Goal: Task Accomplishment & Management: Use online tool/utility

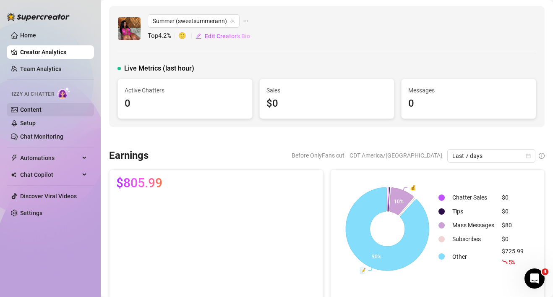
click at [34, 106] on link "Content" at bounding box center [30, 109] width 21 height 7
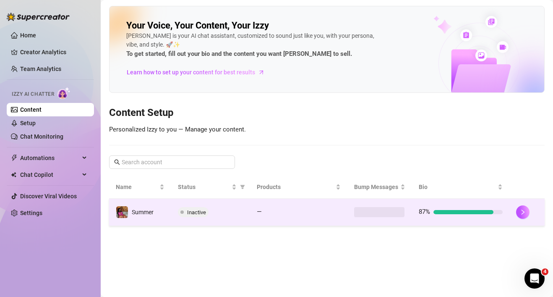
click at [191, 209] on span "Inactive" at bounding box center [196, 212] width 19 height 6
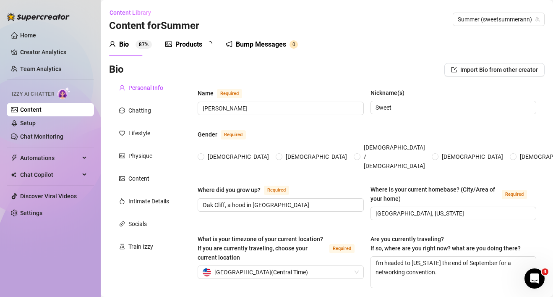
radio input "true"
type input "June 8th, 1994"
click at [34, 109] on link "Content" at bounding box center [30, 109] width 21 height 7
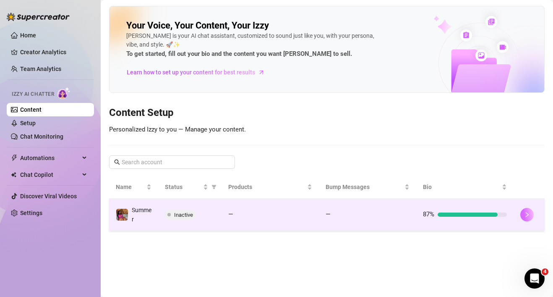
click at [529, 216] on icon "right" at bounding box center [527, 215] width 6 height 6
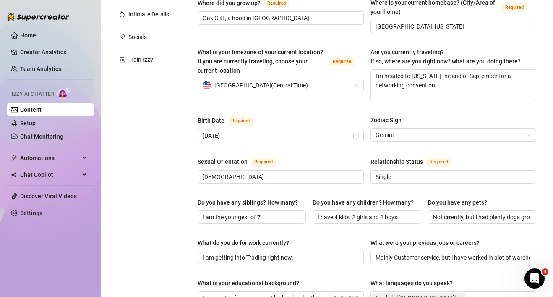
scroll to position [174, 0]
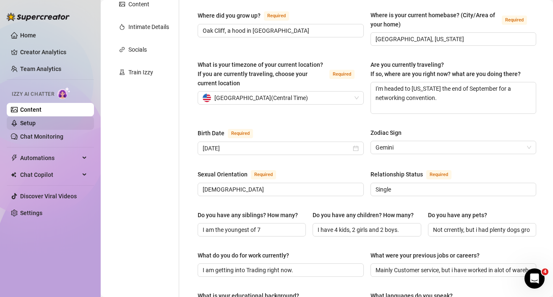
click at [36, 124] on link "Setup" at bounding box center [28, 123] width 16 height 7
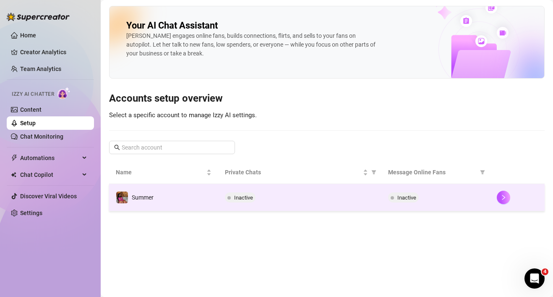
click at [250, 197] on span "Inactive" at bounding box center [243, 197] width 19 height 6
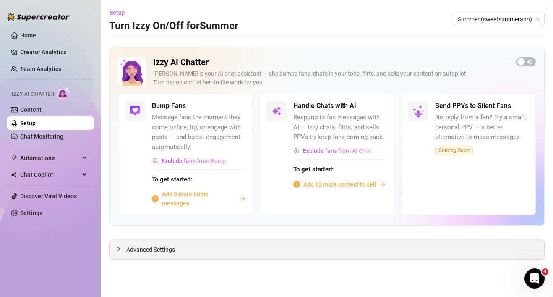
click at [158, 249] on span "Advanced Settings" at bounding box center [150, 249] width 49 height 9
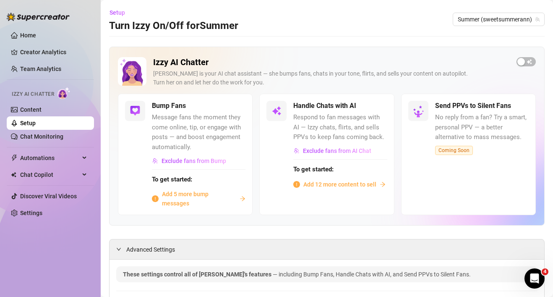
click at [521, 59] on div "button" at bounding box center [522, 62] width 8 height 8
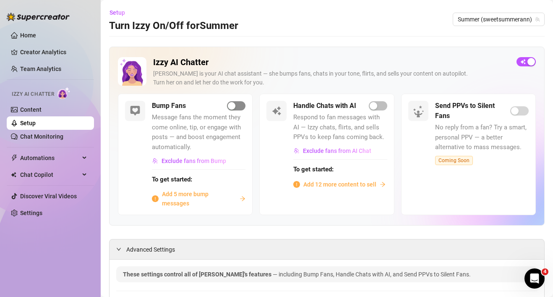
click at [233, 108] on div "button" at bounding box center [232, 106] width 8 height 8
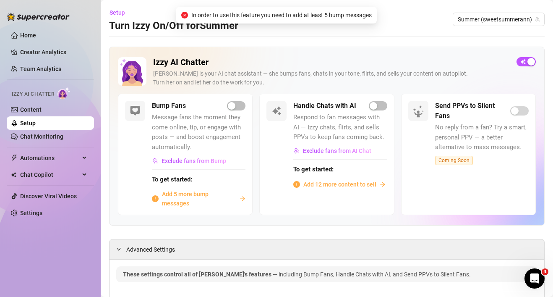
click at [210, 197] on span "Add 5 more bump messages" at bounding box center [199, 198] width 74 height 18
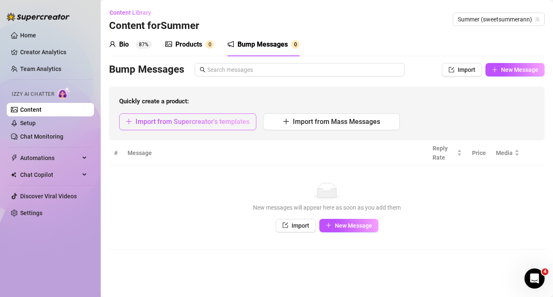
click at [241, 121] on span "Import from Supercreator's templates" at bounding box center [193, 122] width 114 height 8
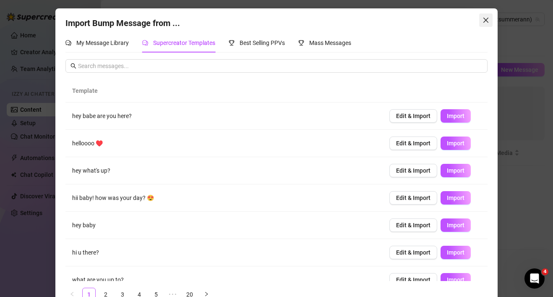
click at [487, 23] on icon "close" at bounding box center [486, 20] width 7 height 7
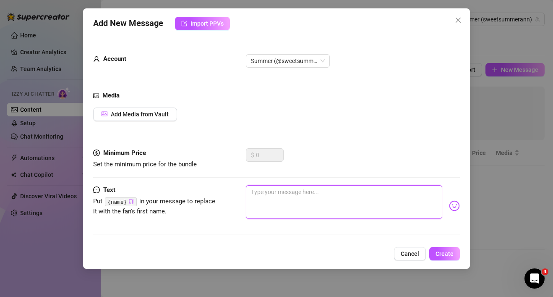
click at [281, 206] on textarea at bounding box center [344, 202] width 197 height 34
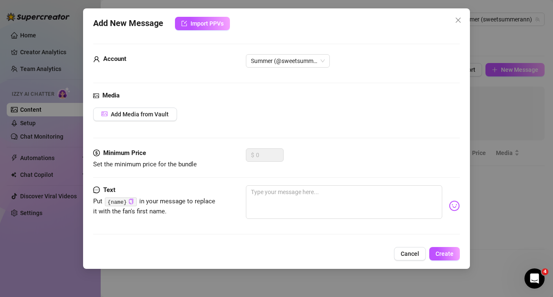
click at [127, 204] on code "{name}" at bounding box center [120, 201] width 31 height 9
click at [133, 203] on icon "copy" at bounding box center [131, 201] width 4 height 5
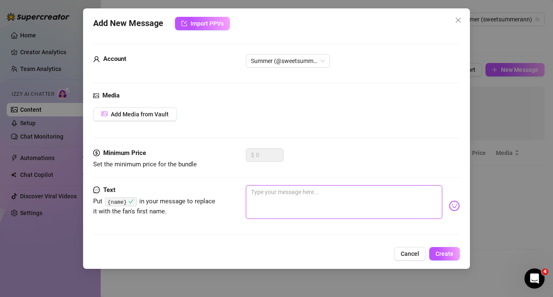
click at [259, 199] on textarea at bounding box center [344, 202] width 197 height 34
paste textarea "{name}"
type textarea "{name}"
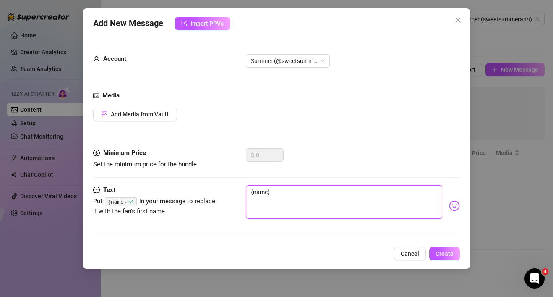
type textarea "{name}"
type textarea "{name} I"
type textarea "{name} Im"
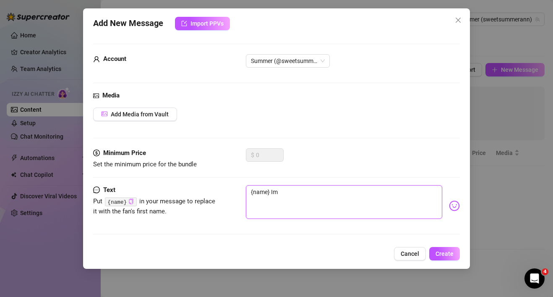
type textarea "{name} Im"
type textarea "{name} Im f"
type textarea "{name} Im fe"
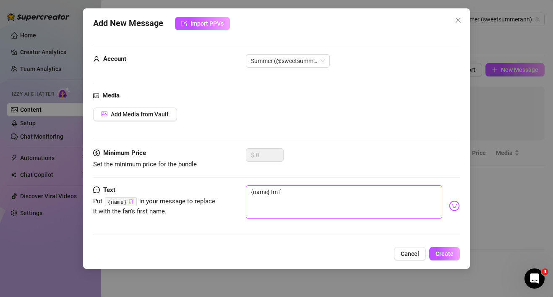
type textarea "{name} Im fe"
type textarea "{name} Im fee"
type textarea "{name} Im feel"
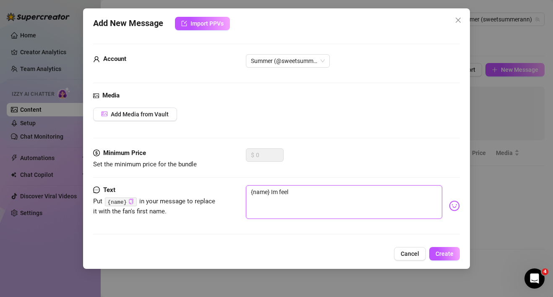
type textarea "{name} Im feeli"
type textarea "{name} Im feelin"
type textarea "{name} Im feeling"
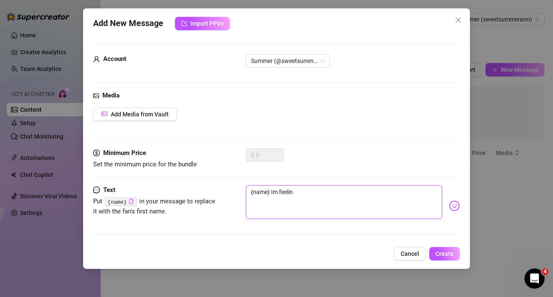
type textarea "{name} Im feeling"
type textarea "{name} Im feeling e"
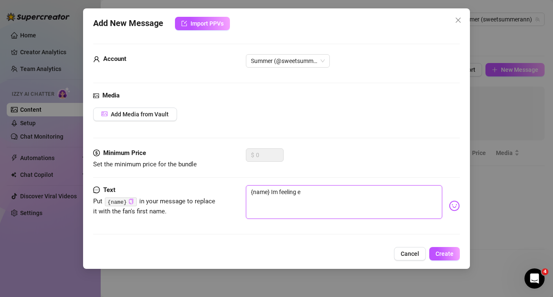
type textarea "{name} Im feeling ex"
type textarea "{name} Im feeling ext"
type textarea "{name} Im feeling extr"
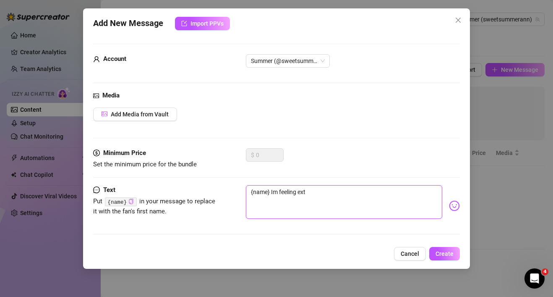
type textarea "{name} Im feeling extr"
type textarea "{name} Im feeling extra"
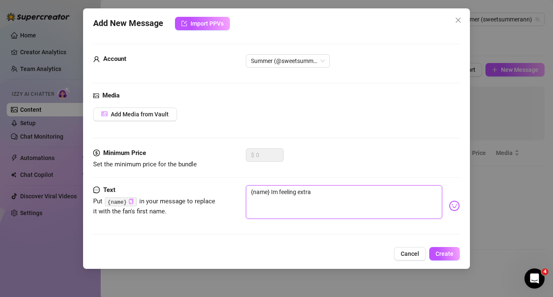
type textarea "{name} Im feeling extra n"
type textarea "{name} Im feeling extra na"
type textarea "{name} Im feeling extra nau"
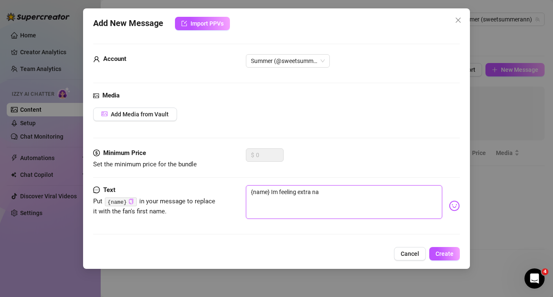
type textarea "{name} Im feeling extra nau"
type textarea "{name} Im feeling extra naug"
type textarea "{name} Im feeling extra naugh"
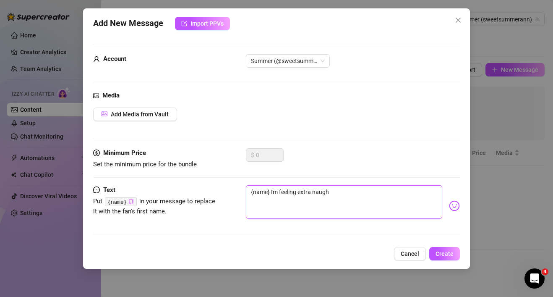
type textarea "{name} Im feeling extra naught"
type textarea "{name} Im feeling extra naughty"
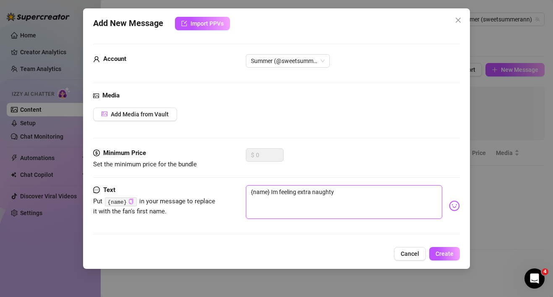
type textarea "{name} Im feeling extra naughty"
type textarea "{name} Im feeling extra naughty r"
type textarea "{name} Im feeling extra naughty ri"
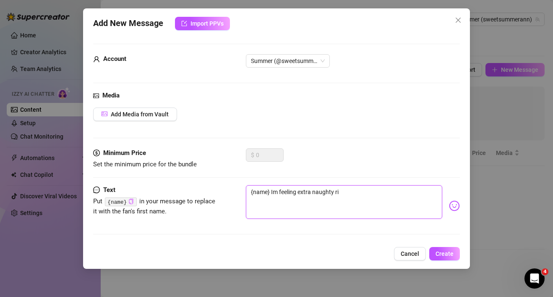
type textarea "{name} Im feeling extra naughty rig"
type textarea "{name} Im feeling extra naughty righ"
type textarea "{name} Im feeling extra naughty right"
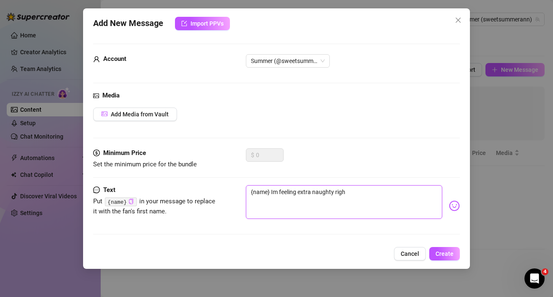
type textarea "{name} Im feeling extra naughty right"
type textarea "{name} Im feeling extra naughty right n"
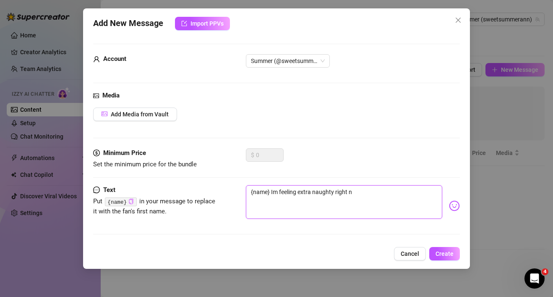
type textarea "{name} Im feeling extra naughty right no"
type textarea "{name} Im feeling extra naughty right now"
type textarea "{name} Im feeling extra naughty right now,"
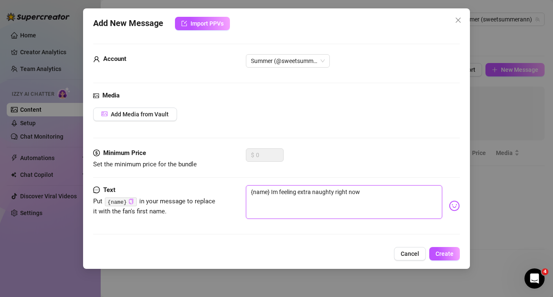
type textarea "{name} Im feeling extra naughty right now,"
type textarea "{name} Im feeling extra naughty right now, w"
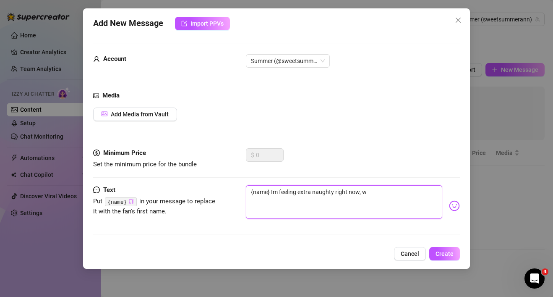
type textarea "{name} Im feeling extra naughty right now, wa"
type textarea "{name} Im feeling extra naughty right now, wan"
type textarea "{name} Im feeling extra naughty right now, wann"
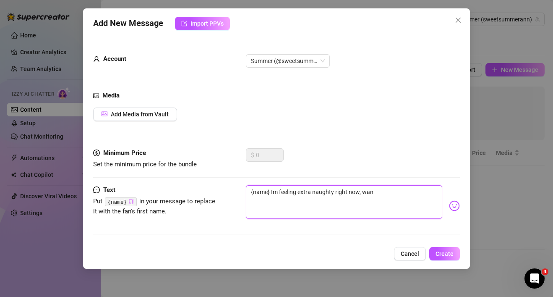
type textarea "{name} Im feeling extra naughty right now, wann"
type textarea "{name} Im feeling extra naughty right now, wanna"
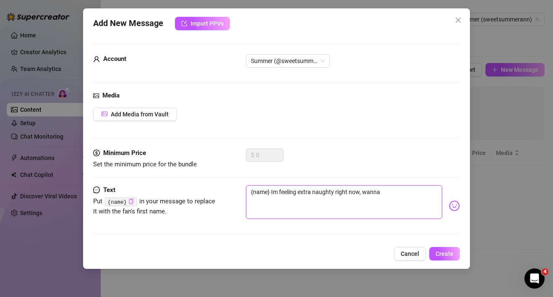
type textarea "{name} Im feeling extra naughty right now, wanna h"
type textarea "{name} Im feeling extra naughty right now, wanna he"
type textarea "{name} Im feeling extra naughty right now, wanna hel"
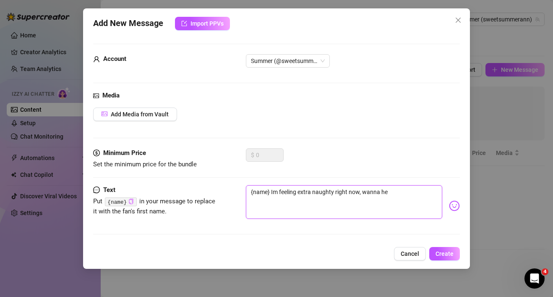
type textarea "{name} Im feeling extra naughty right now, wanna hel"
type textarea "{name} Im feeling extra naughty right now, wanna help"
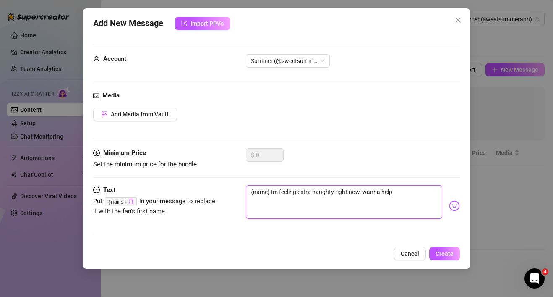
type textarea "{name} Im feeling extra naughty right now, wanna help m"
type textarea "{name} Im feeling extra naughty right now, wanna help me"
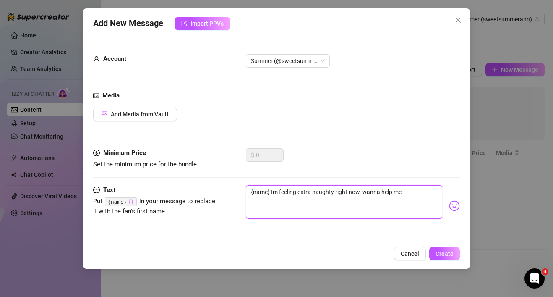
type textarea "{name} Im feeling extra naughty right now, wanna help me"
type textarea "{name} Im feeling extra naughty right now, wanna help me g"
type textarea "{name} Im feeling extra naughty right now, wanna help me ge"
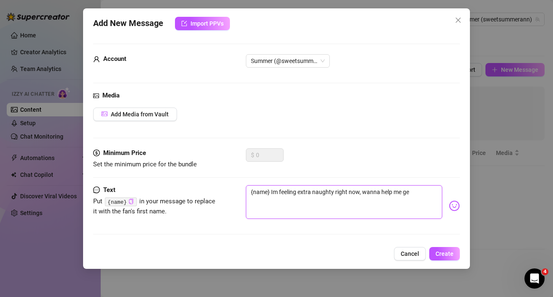
type textarea "{name} Im feeling extra naughty right now, wanna help me get"
type textarea "{name} Im feeling extra naughty right now, wanna help me get i"
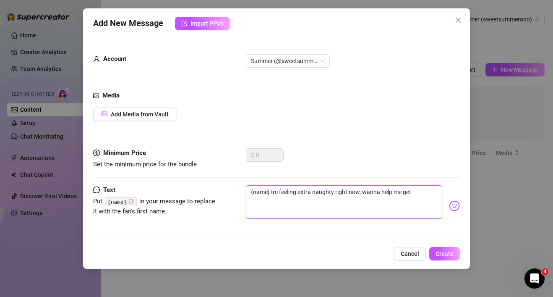
type textarea "{name} Im feeling extra naughty right now, wanna help me get i"
type textarea "{name} Im feeling extra naughty right now, wanna help me get in"
type textarea "{name} Im feeling extra naughty right now, wanna help me get int"
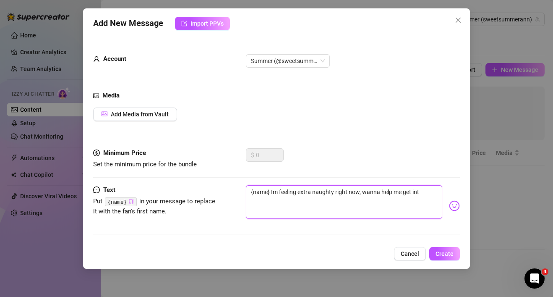
type textarea "{name} Im feeling extra naughty right now, wanna help me get into"
type textarea "{name} Im feeling extra naughty right now, wanna help me get into s"
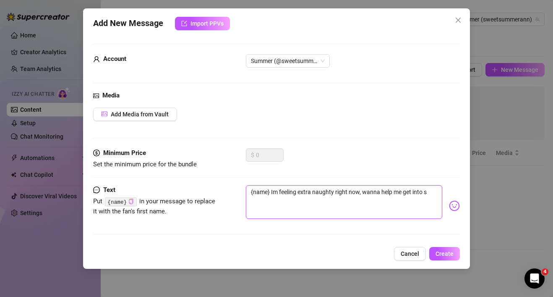
type textarea "{name} Im feeling extra naughty right now, wanna help me get into so"
type textarea "{name} Im feeling extra naughty right now, wanna help me get into som"
type textarea "{name} Im feeling extra naughty right now, wanna help me get into some"
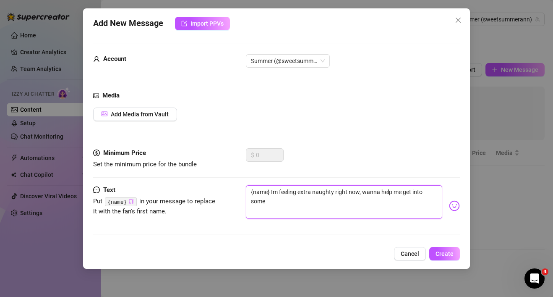
type textarea "{name} Im feeling extra naughty right now, wanna help me get into some"
type textarea "{name} Im feeling extra naughty right now, wanna help me get into some t"
type textarea "{name} Im feeling extra naughty right now, wanna help me get into some tr"
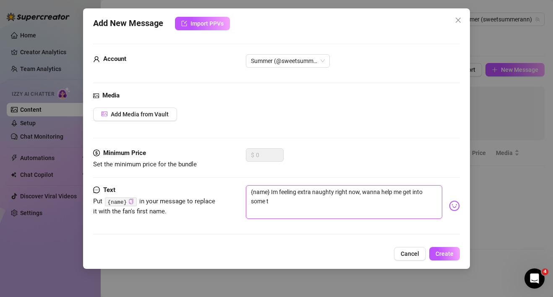
type textarea "{name} Im feeling extra naughty right now, wanna help me get into some tr"
type textarea "{name} Im feeling extra naughty right now, wanna help me get into some tro"
type textarea "{name} Im feeling extra naughty right now, wanna help me get into some trou"
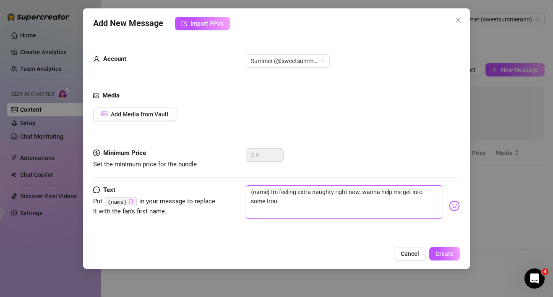
type textarea "{name} Im feeling extra naughty right now, wanna help me get into some troub"
type textarea "{name} Im feeling extra naughty right now, wanna help me get into some troubl"
type textarea "{name} Im feeling extra naughty right now, wanna help me get into some trouble"
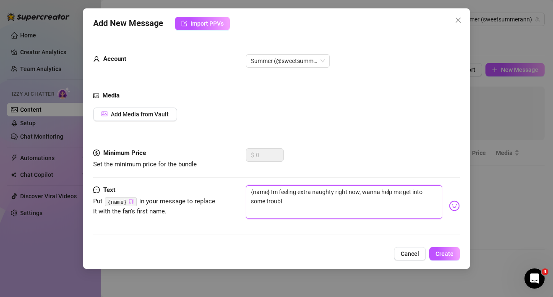
type textarea "{name} Im feeling extra naughty right now, wanna help me get into some trouble"
type textarea "{name} Im feeling extra naughty right now, wanna help me get into some trouble?"
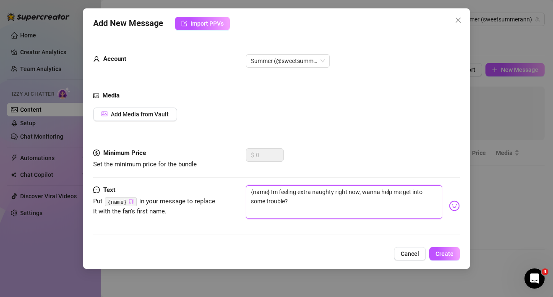
click at [309, 202] on textarea "{name} Im feeling extra naughty right now, wanna help me get into some trouble?" at bounding box center [344, 202] width 197 height 34
type textarea "{name} Im feeling extra naughty right now, wanna help me get into some trouble?…"
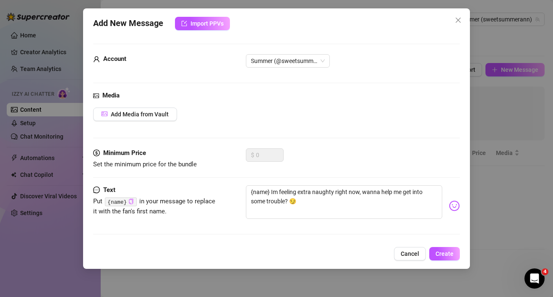
click at [271, 148] on div "$ 0" at bounding box center [265, 154] width 38 height 13
click at [137, 113] on span "Add Media from Vault" at bounding box center [140, 114] width 58 height 7
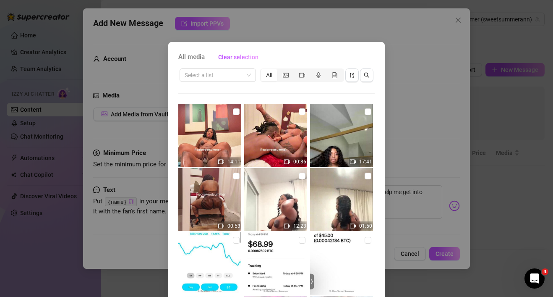
click at [267, 31] on div "All media Clear selection Select a list All 14:11 00:36 17:41 00:53 12:23 01:50…" at bounding box center [276, 148] width 553 height 297
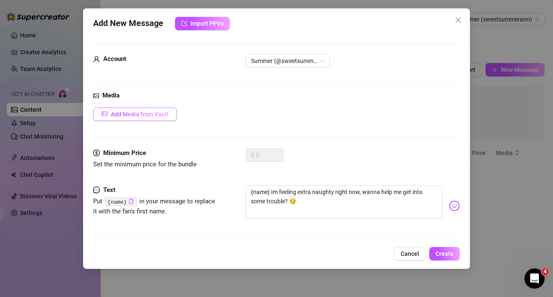
click at [156, 115] on span "Add Media from Vault" at bounding box center [140, 114] width 58 height 7
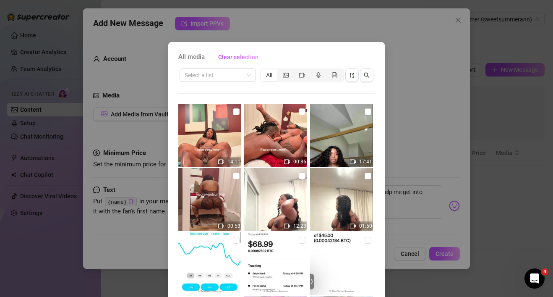
click at [161, 66] on div "All media Clear selection Select a list All 14:11 00:36 17:41 00:53 12:23 01:50…" at bounding box center [276, 148] width 553 height 297
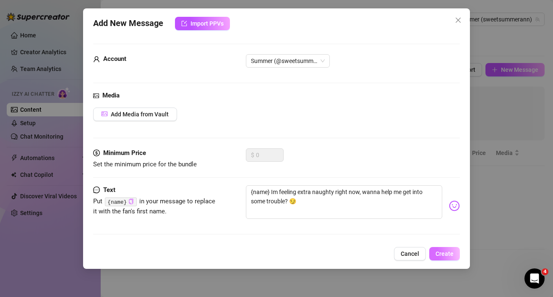
click at [445, 255] on span "Create" at bounding box center [445, 253] width 18 height 7
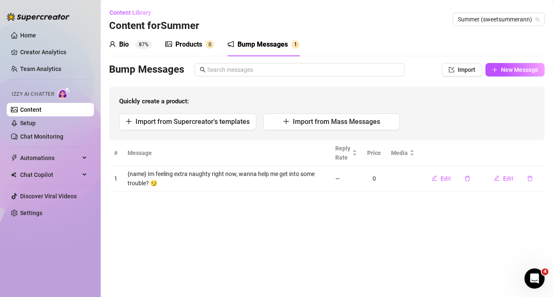
click at [507, 61] on div "Bio 87% Products 0 Bump Messages 1 Bio Import Bio from other creator Personal I…" at bounding box center [327, 112] width 436 height 159
click at [508, 66] on span "New Message" at bounding box center [519, 69] width 37 height 7
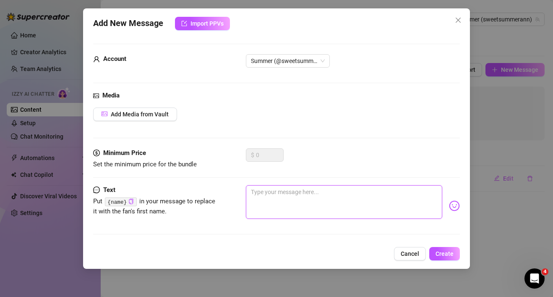
click at [304, 209] on textarea at bounding box center [344, 202] width 197 height 34
paste textarea "{name}"
type textarea "{name}"
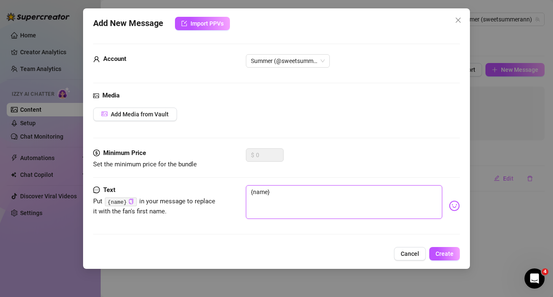
type textarea "{name}"
type textarea "{name} D"
type textarea "{name} Do"
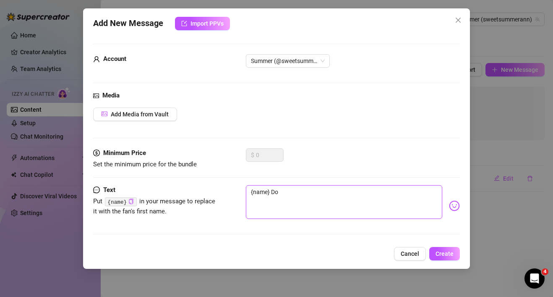
type textarea "{name} Do"
type textarea "{name} Do y"
type textarea "{name} Do yo"
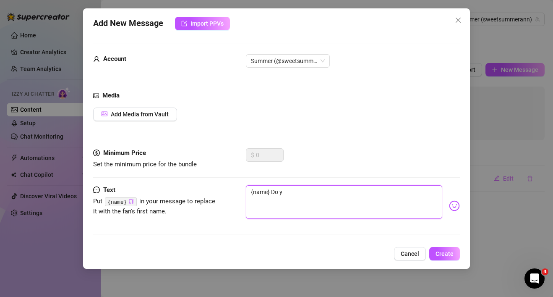
type textarea "{name} Do yo"
type textarea "{name} Do you"
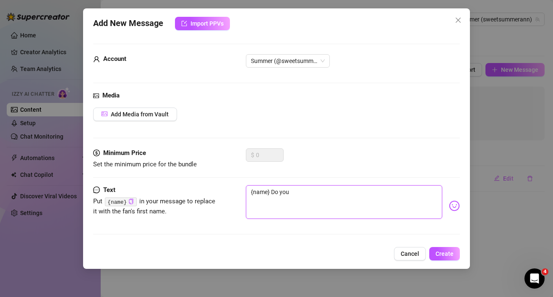
type textarea "{name} Do you w"
type textarea "{name} Do you wa"
type textarea "{name} Do you wan"
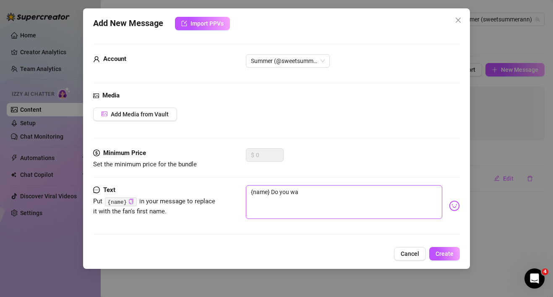
type textarea "{name} Do you wan"
type textarea "{name} Do you want"
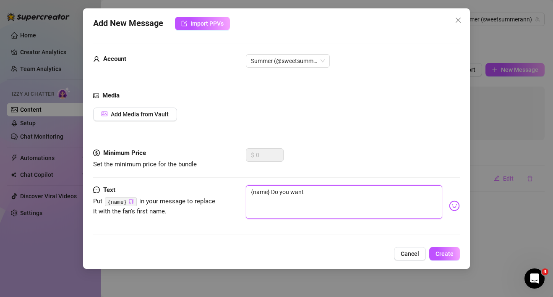
type textarea "{name} Do you want y"
type textarea "{name} Do you want yo"
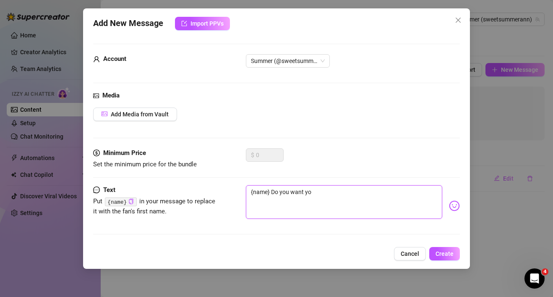
type textarea "{name} Do you want yo"
type textarea "{name} Do you want yo c"
type textarea "{name} Do you want yo cu"
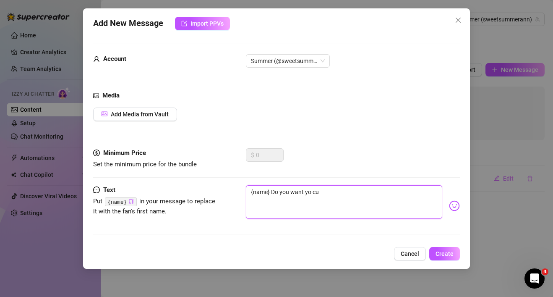
type textarea "{name} Do you want yo c"
type textarea "{name} Do you want yo"
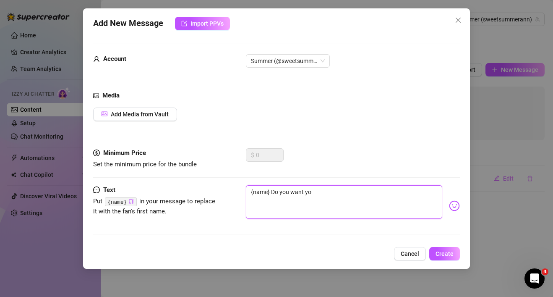
type textarea "{name} Do you want yo"
type textarea "{name} Do you want y"
type textarea "{name} Do you want"
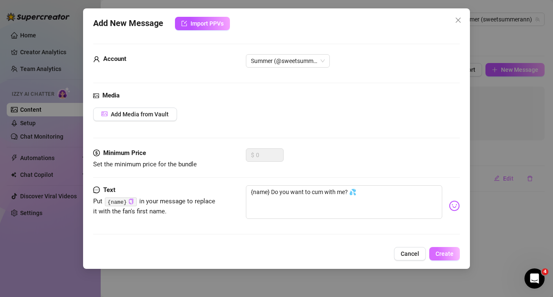
click at [454, 252] on button "Create" at bounding box center [445, 253] width 31 height 13
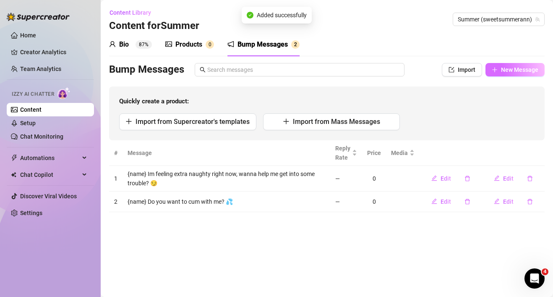
click at [518, 75] on button "New Message" at bounding box center [515, 69] width 59 height 13
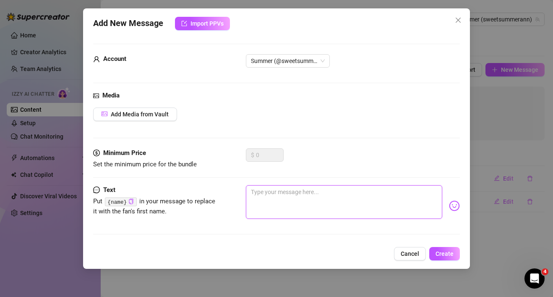
click at [387, 186] on textarea at bounding box center [344, 202] width 197 height 34
click at [270, 192] on textarea "Im needing something rock hard," at bounding box center [344, 202] width 197 height 34
click at [354, 197] on textarea "Im thinking of something rock hard," at bounding box center [344, 202] width 197 height 34
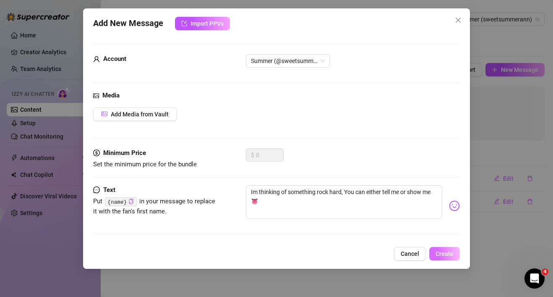
click at [443, 252] on span "Create" at bounding box center [445, 253] width 18 height 7
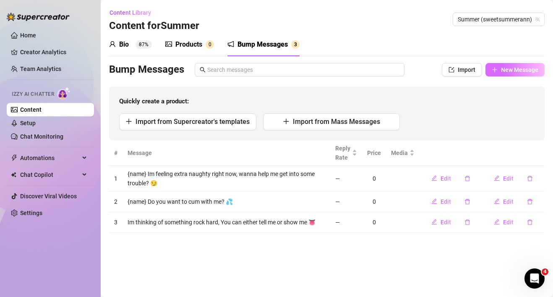
click at [527, 69] on span "New Message" at bounding box center [519, 69] width 37 height 7
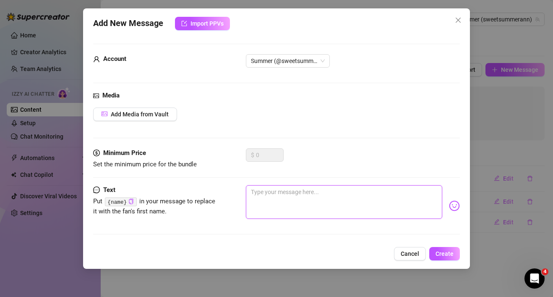
click at [399, 193] on textarea at bounding box center [344, 202] width 197 height 34
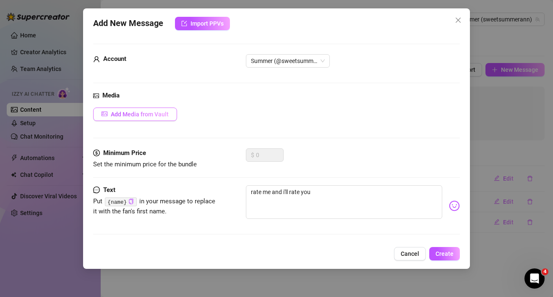
click at [158, 116] on span "Add Media from Vault" at bounding box center [140, 114] width 58 height 7
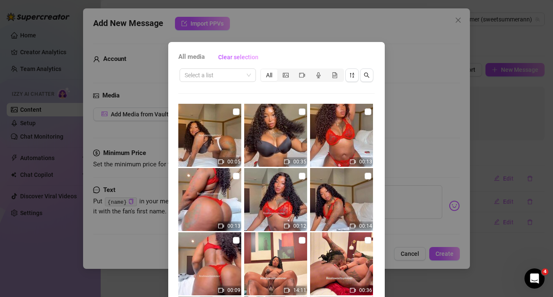
click at [350, 94] on div "Select a list All 00:05 00:35 00:13 00:13 00:12 00:14 00:09 14:11 00:36 17:41 0…" at bounding box center [276, 190] width 197 height 246
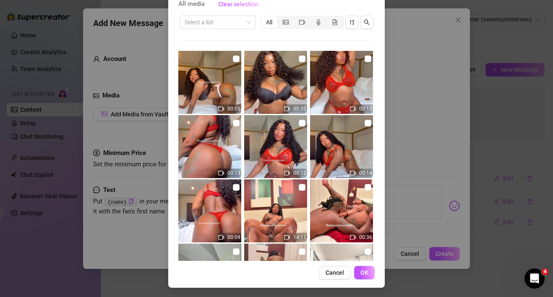
scroll to position [54, 0]
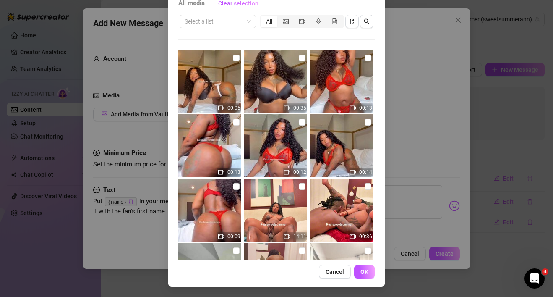
click at [377, 92] on div "All media Clear selection Select a list All 00:05 00:35 00:13 00:13 00:12 00:14…" at bounding box center [276, 137] width 217 height 299
click at [372, 19] on button "button" at bounding box center [366, 21] width 13 height 13
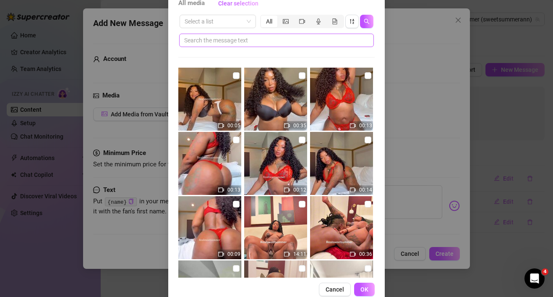
click at [311, 34] on span at bounding box center [276, 40] width 195 height 13
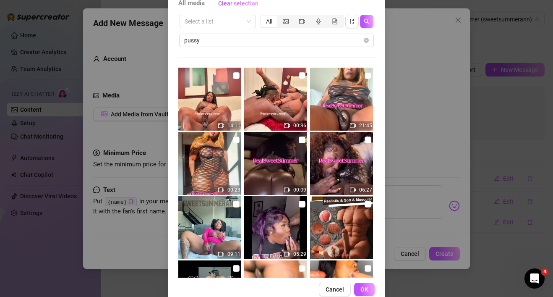
click at [380, 151] on div "All media Clear selection Select a list All pussy 14:11 00:36 21:45 00:23 00:09…" at bounding box center [276, 146] width 217 height 316
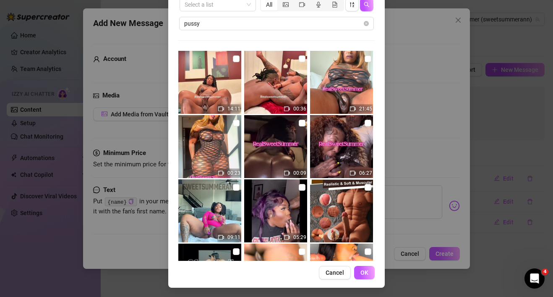
scroll to position [71, 0]
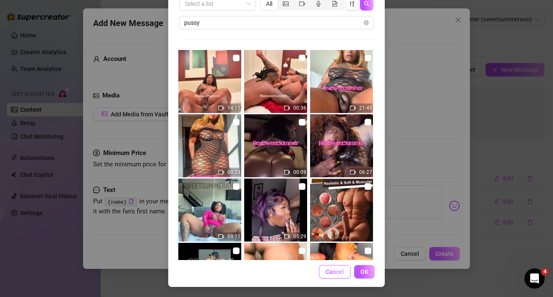
click at [343, 267] on button "Cancel" at bounding box center [335, 271] width 32 height 13
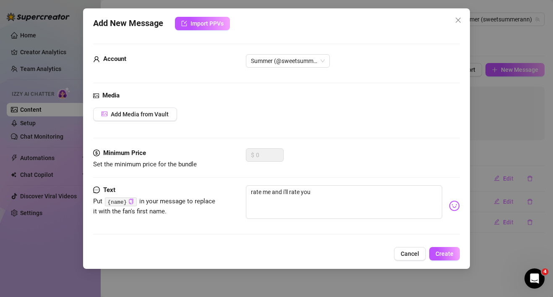
drag, startPoint x: 343, startPoint y: 267, endPoint x: 347, endPoint y: 279, distance: 13.2
click at [347, 279] on div "Add New Message Import PPVs Account Summer (@sweetsummerann) Media Add Media fr…" at bounding box center [276, 148] width 553 height 297
click at [143, 115] on span "Add Media from Vault" at bounding box center [140, 114] width 58 height 7
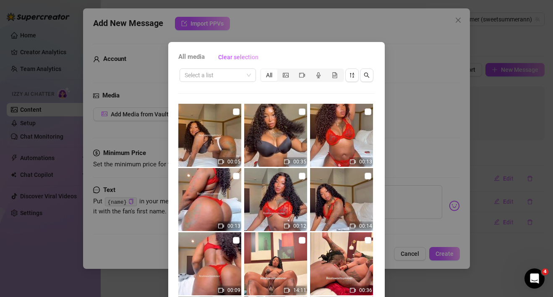
click at [149, 87] on div "All media Clear selection Select a list All 00:05 00:35 00:13 00:13 00:12 00:14…" at bounding box center [276, 148] width 553 height 297
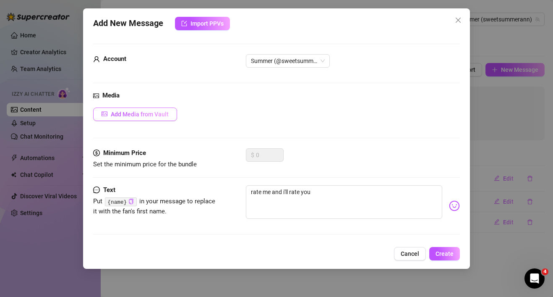
click at [163, 107] on button "Add Media from Vault" at bounding box center [135, 113] width 84 height 13
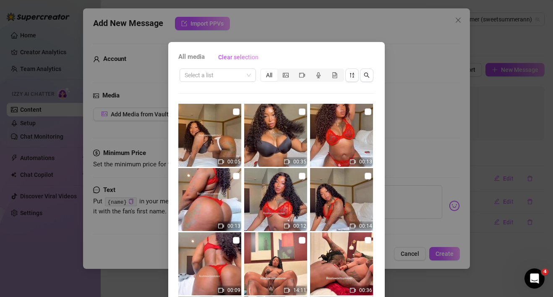
click at [301, 26] on div "All media Clear selection Select a list All 00:05 00:35 00:13 00:13 00:12 00:14…" at bounding box center [276, 148] width 553 height 297
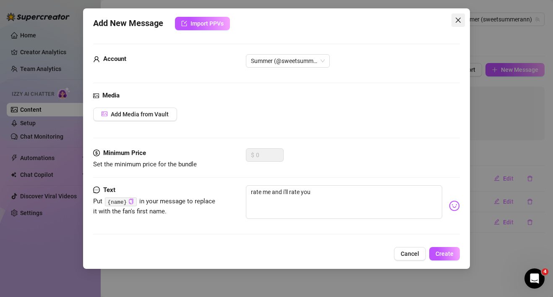
click at [461, 18] on icon "close" at bounding box center [458, 20] width 7 height 7
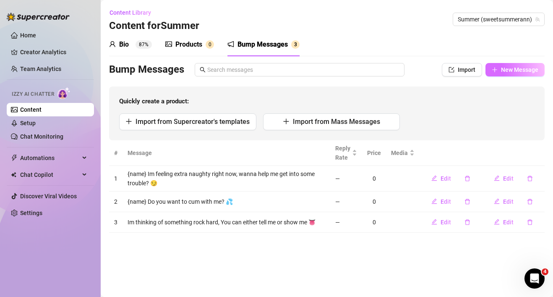
click at [537, 68] on span "New Message" at bounding box center [519, 69] width 37 height 7
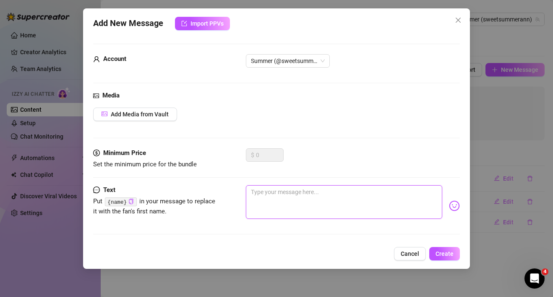
click at [373, 196] on textarea at bounding box center [344, 202] width 197 height 34
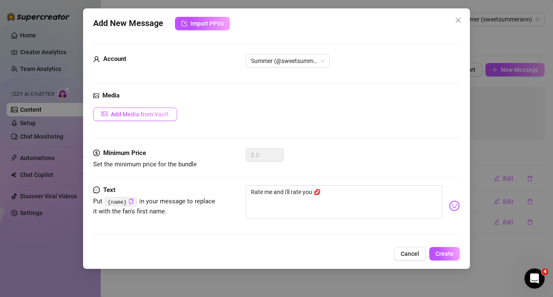
click at [155, 115] on span "Add Media from Vault" at bounding box center [140, 114] width 58 height 7
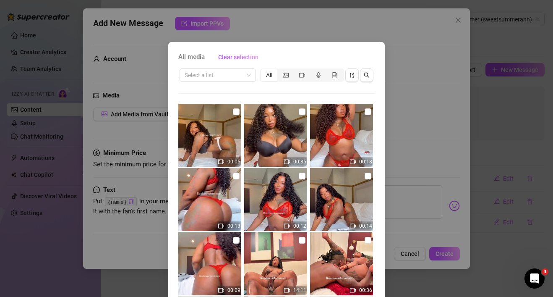
click at [295, 25] on div "All media Clear selection Select a list All 00:05 00:35 00:13 00:13 00:12 00:14…" at bounding box center [276, 148] width 553 height 297
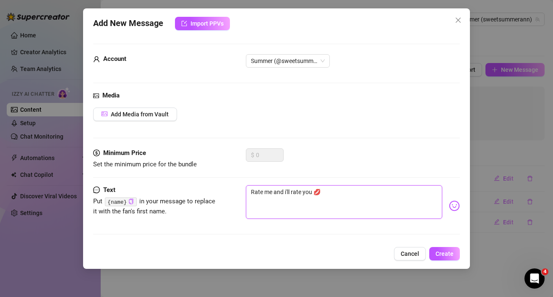
click at [348, 186] on textarea "Rate me and i'll rate you 💋" at bounding box center [344, 202] width 197 height 34
drag, startPoint x: 348, startPoint y: 188, endPoint x: 181, endPoint y: 187, distance: 167.1
click at [181, 187] on div "Text Put {name} in your message to replace it with the fan's first name. Rate m…" at bounding box center [276, 205] width 367 height 41
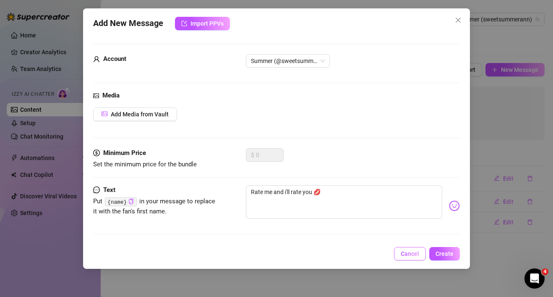
click at [411, 257] on button "Cancel" at bounding box center [410, 253] width 32 height 13
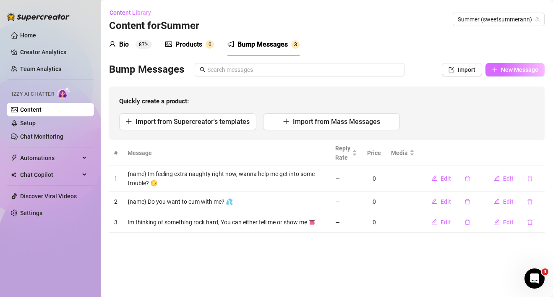
click at [514, 71] on span "New Message" at bounding box center [519, 69] width 37 height 7
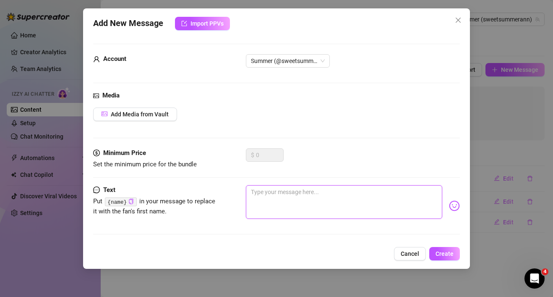
click at [291, 199] on textarea at bounding box center [344, 202] width 197 height 34
paste textarea "Rate me and i'll rate you 💋"
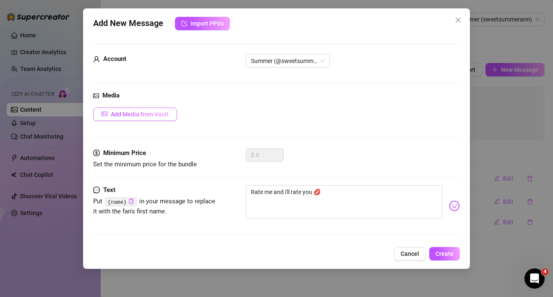
click at [144, 115] on span "Add Media from Vault" at bounding box center [140, 114] width 58 height 7
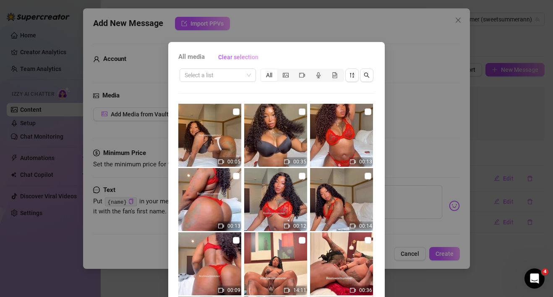
click at [397, 70] on div "All media Clear selection Select a list All 00:05 00:35 00:13 00:13 00:12 00:14…" at bounding box center [276, 148] width 553 height 297
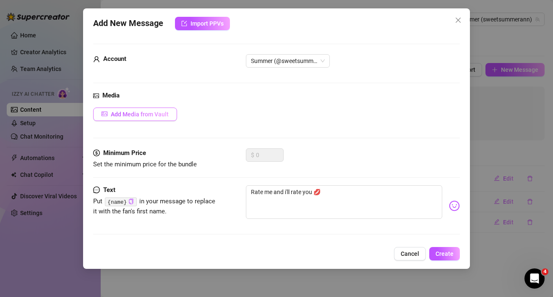
click at [144, 115] on span "Add Media from Vault" at bounding box center [140, 114] width 58 height 7
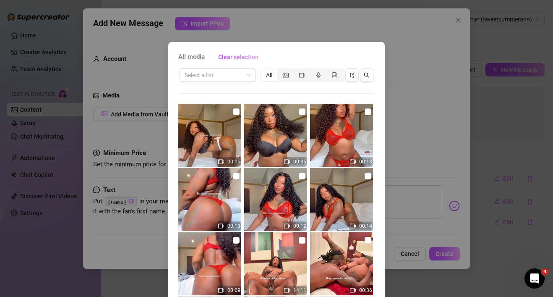
click at [408, 71] on div "All media Clear selection Select a list All 00:05 00:35 00:13 00:13 00:12 00:14…" at bounding box center [276, 148] width 553 height 297
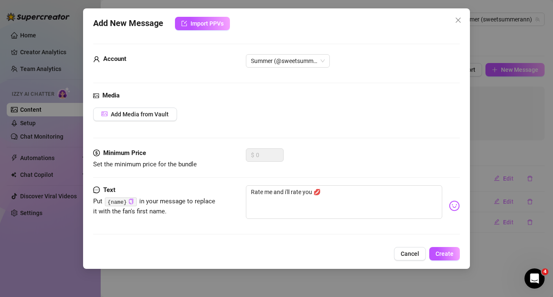
click at [491, 43] on div "Add New Message Import PPVs Account Summer (@sweetsummerann) Media Add Media fr…" at bounding box center [276, 148] width 553 height 297
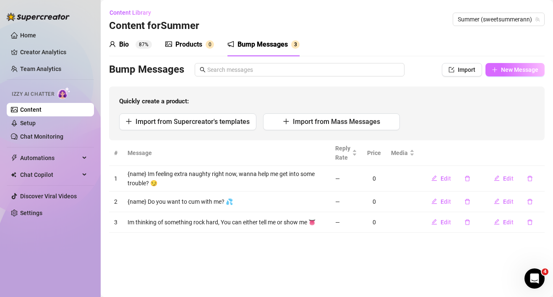
click at [523, 73] on span "New Message" at bounding box center [519, 69] width 37 height 7
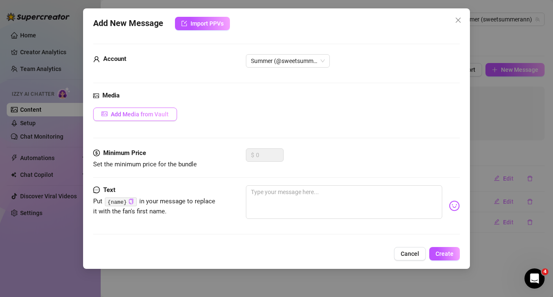
click at [149, 115] on span "Add Media from Vault" at bounding box center [140, 114] width 58 height 7
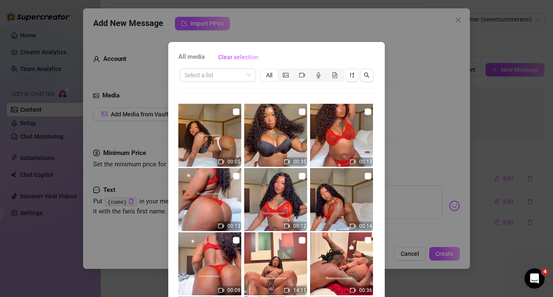
click at [270, 75] on div "All" at bounding box center [269, 75] width 16 height 12
click at [263, 71] on input "All" at bounding box center [263, 71] width 0 height 0
click at [243, 74] on input "search" at bounding box center [214, 75] width 59 height 13
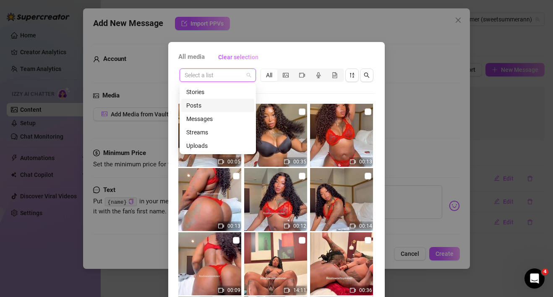
click at [212, 107] on div "Posts" at bounding box center [217, 105] width 63 height 9
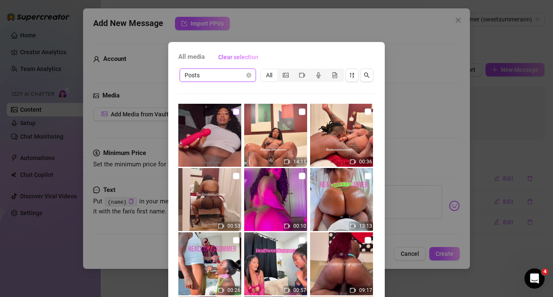
click at [239, 113] on input "checkbox" at bounding box center [236, 111] width 7 height 7
click at [403, 115] on div "All media Clear selection Posts All 14:11 00:36 00:53 00:10 13:13 00:26 00:57 0…" at bounding box center [276, 148] width 553 height 297
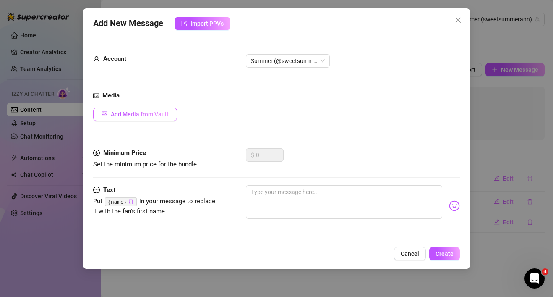
click at [174, 110] on button "Add Media from Vault" at bounding box center [135, 113] width 84 height 13
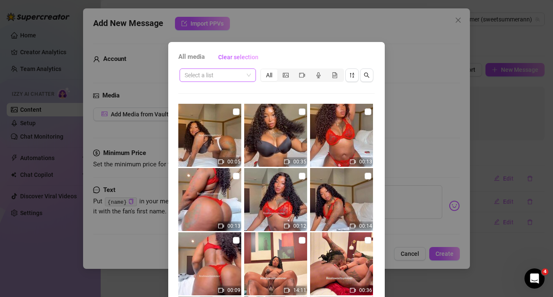
click at [242, 76] on input "search" at bounding box center [214, 75] width 59 height 13
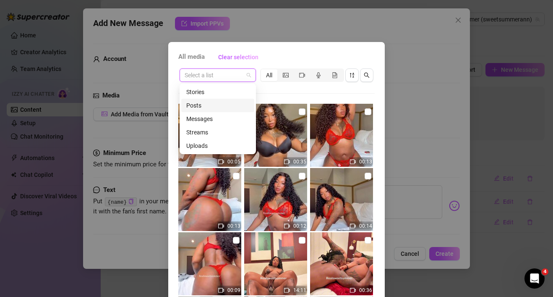
click at [207, 108] on div "Posts" at bounding box center [217, 105] width 63 height 9
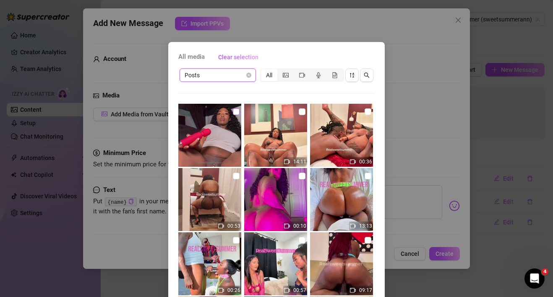
click at [234, 111] on input "checkbox" at bounding box center [236, 111] width 7 height 7
click at [275, 97] on div "Posts All 14:11 00:36 00:53 00:10 13:13 00:26 00:57 09:17 00:12 00:19 05:07 00:…" at bounding box center [276, 190] width 197 height 246
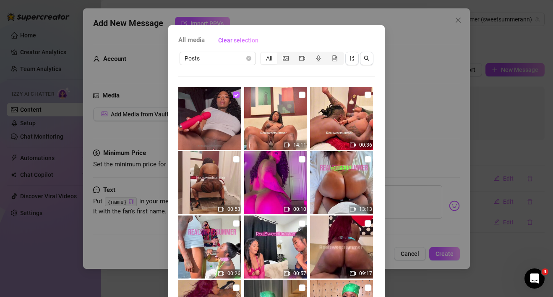
scroll to position [54, 0]
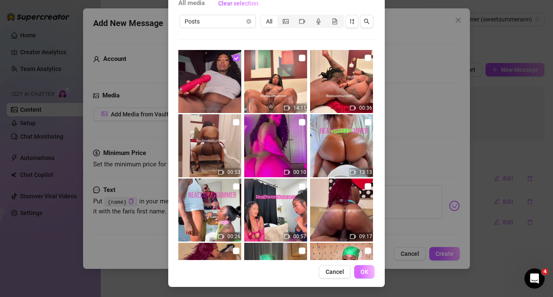
click at [365, 276] on button "OK" at bounding box center [364, 271] width 21 height 13
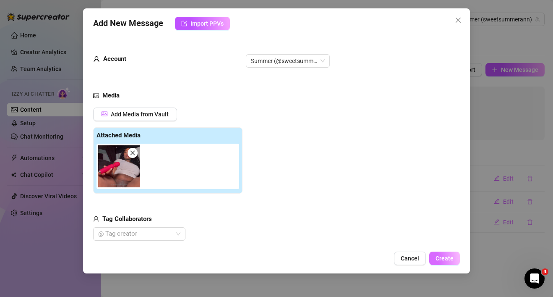
click at [448, 260] on span "Create" at bounding box center [445, 258] width 18 height 7
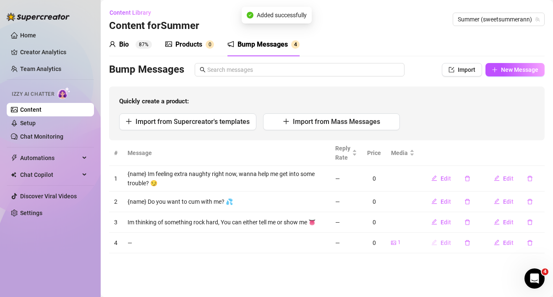
click at [448, 245] on span "Edit" at bounding box center [446, 242] width 10 height 7
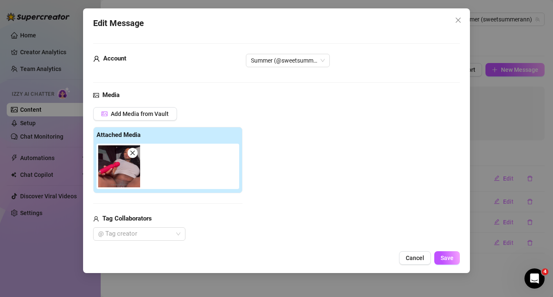
click at [356, 246] on div "Edit Message Account Summer (@sweetsummerann) Media Add Media from Vault Attach…" at bounding box center [277, 140] width 388 height 265
click at [417, 263] on button "Cancel" at bounding box center [415, 257] width 32 height 13
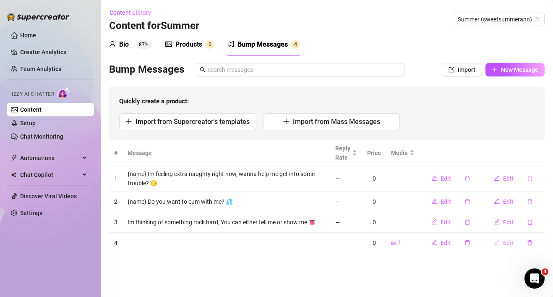
click at [504, 243] on span "Edit" at bounding box center [508, 242] width 10 height 7
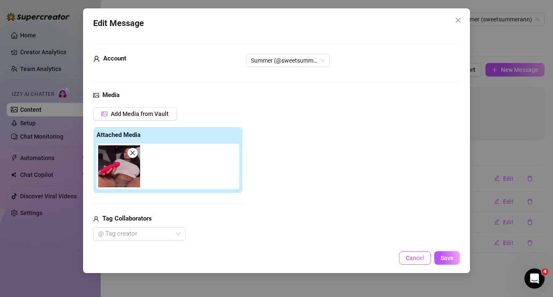
click at [426, 262] on button "Cancel" at bounding box center [415, 257] width 32 height 13
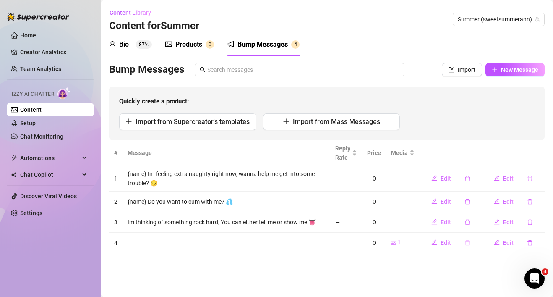
click at [468, 243] on icon "delete" at bounding box center [468, 243] width 6 height 6
click at [493, 222] on span "Yes" at bounding box center [492, 221] width 10 height 7
click at [525, 73] on button "New Message" at bounding box center [515, 69] width 59 height 13
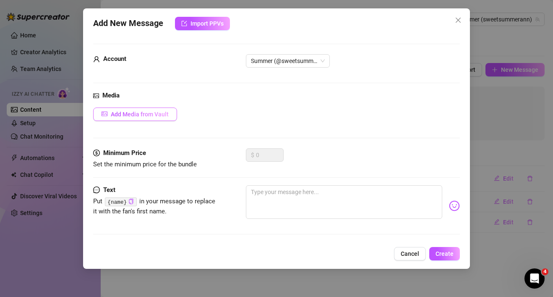
click at [155, 114] on span "Add Media from Vault" at bounding box center [140, 114] width 58 height 7
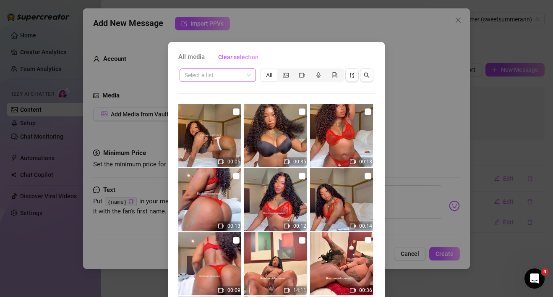
click at [253, 79] on div "Select a list" at bounding box center [218, 74] width 76 height 13
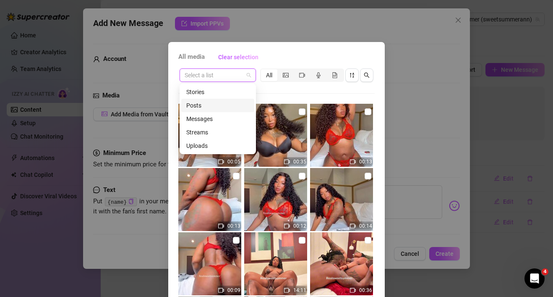
click at [225, 103] on div "Posts" at bounding box center [217, 105] width 63 height 9
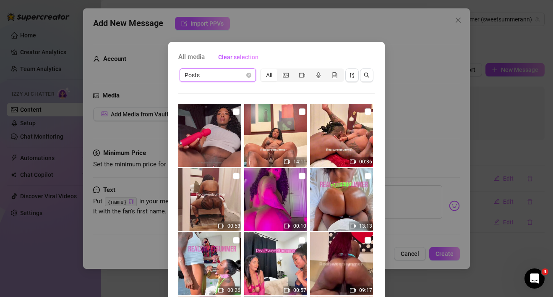
click at [391, 60] on div "All media Clear selection Posts Posts All 14:11 00:36 00:53 00:10 13:13 00:26 0…" at bounding box center [276, 148] width 553 height 297
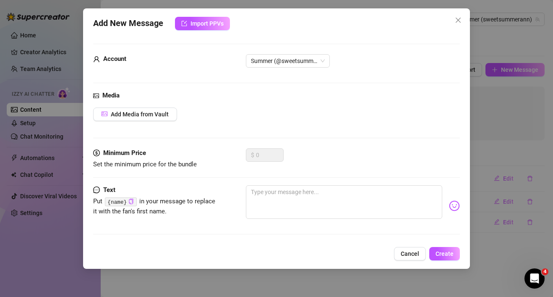
click at [289, 224] on div at bounding box center [353, 205] width 215 height 41
click at [289, 223] on div at bounding box center [353, 205] width 215 height 41
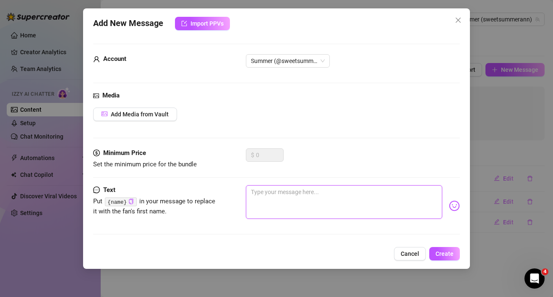
click at [286, 201] on textarea at bounding box center [344, 202] width 197 height 34
paste textarea "Rate me and i'll rate you 💋"
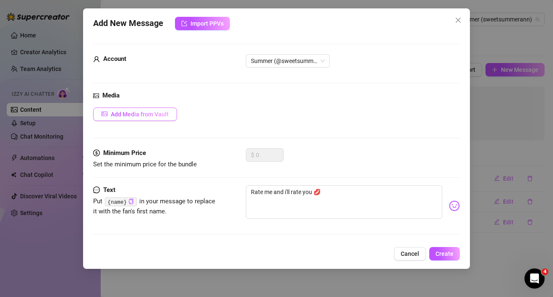
click at [164, 113] on span "Add Media from Vault" at bounding box center [140, 114] width 58 height 7
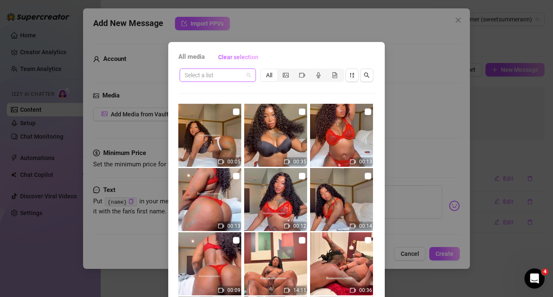
click at [250, 77] on span at bounding box center [218, 75] width 66 height 13
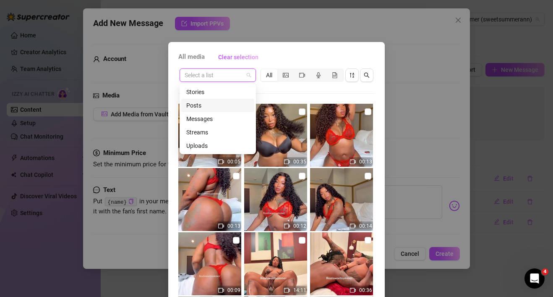
click at [222, 104] on div "Posts" at bounding box center [217, 105] width 63 height 9
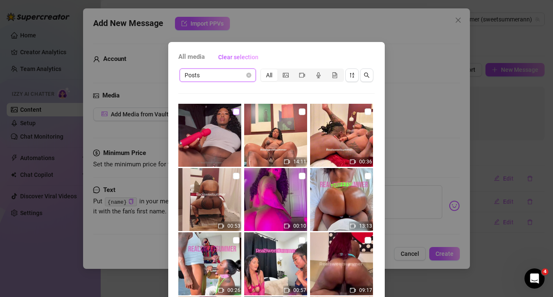
click at [235, 111] on input "checkbox" at bounding box center [236, 111] width 7 height 7
click at [393, 126] on div "All media Clear selection Posts All 14:11 00:36 00:53 00:10 13:13 00:26 00:57 0…" at bounding box center [276, 148] width 553 height 297
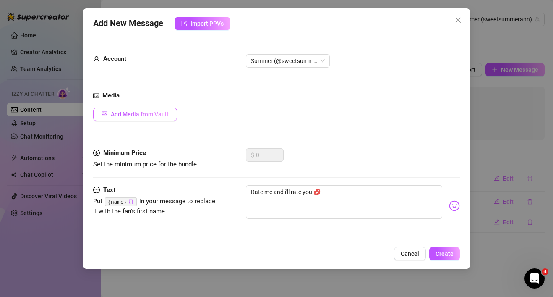
click at [149, 111] on span "Add Media from Vault" at bounding box center [140, 114] width 58 height 7
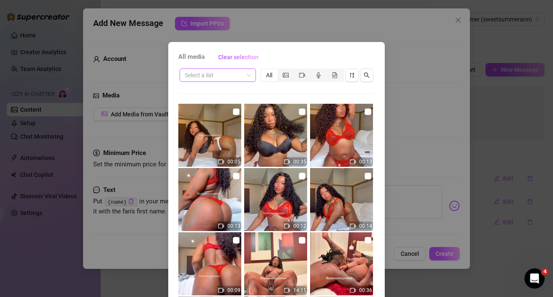
click at [239, 75] on input "search" at bounding box center [214, 75] width 59 height 13
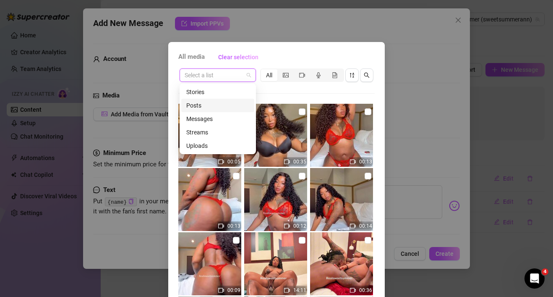
click at [226, 108] on div "Posts" at bounding box center [217, 105] width 63 height 9
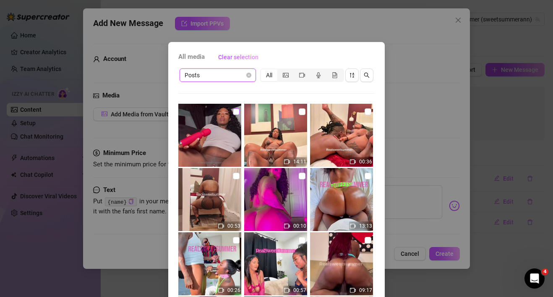
click at [236, 113] on input "checkbox" at bounding box center [236, 111] width 7 height 7
click at [259, 98] on div "Posts All 14:11 00:36 00:53 00:10 13:13 00:26 00:57 09:17 00:12 00:19 05:07 00:…" at bounding box center [276, 190] width 197 height 246
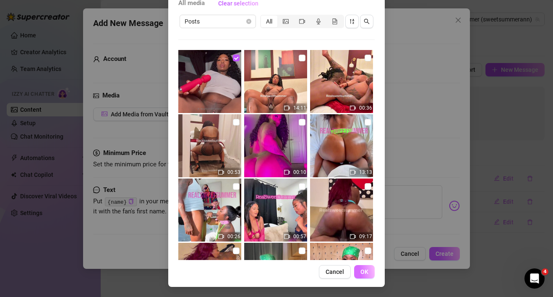
click at [365, 275] on button "OK" at bounding box center [364, 271] width 21 height 13
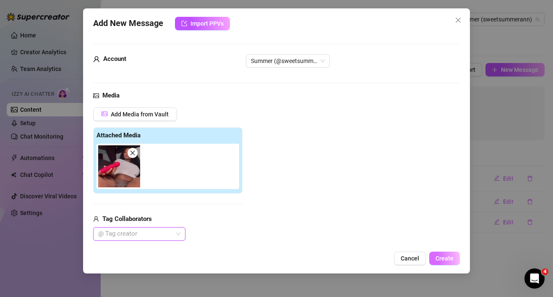
click at [448, 257] on span "Create" at bounding box center [445, 258] width 18 height 7
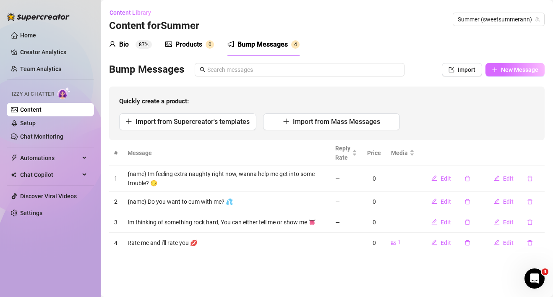
click at [519, 73] on span "New Message" at bounding box center [519, 69] width 37 height 7
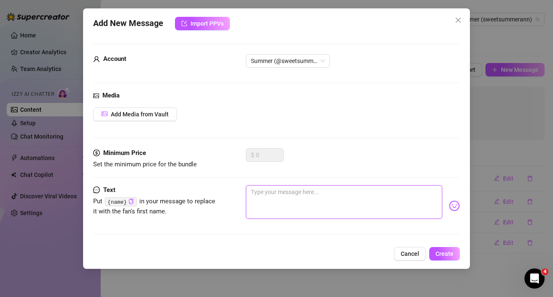
click at [305, 199] on textarea at bounding box center [344, 202] width 197 height 34
click at [257, 191] on textarea "Wht would you" at bounding box center [344, 202] width 197 height 34
click at [321, 195] on textarea "What would you" at bounding box center [344, 202] width 197 height 34
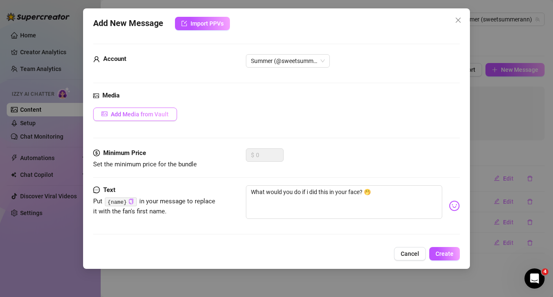
click at [153, 108] on button "Add Media from Vault" at bounding box center [135, 113] width 84 height 13
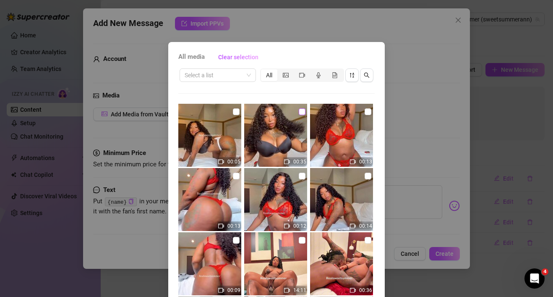
click at [301, 112] on input "checkbox" at bounding box center [302, 111] width 7 height 7
click at [379, 258] on div "All media Clear selection Select a list All 00:05 00:35 00:13 00:13 00:12 00:14…" at bounding box center [276, 191] width 217 height 299
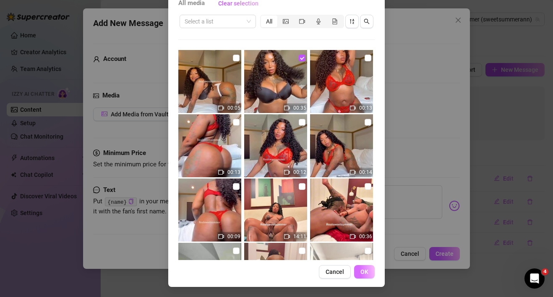
click at [366, 271] on span "OK" at bounding box center [365, 271] width 8 height 7
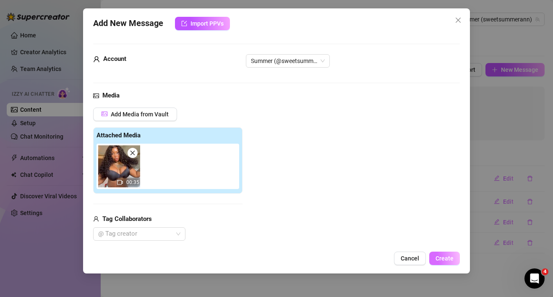
click at [452, 259] on span "Create" at bounding box center [445, 258] width 18 height 7
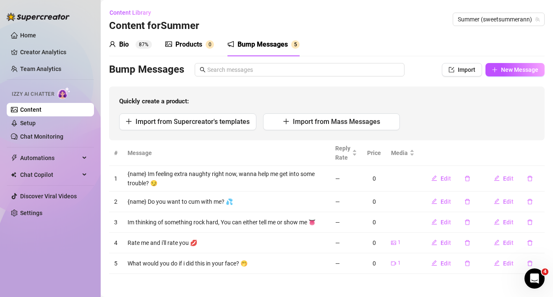
click at [189, 43] on div "Products" at bounding box center [189, 44] width 27 height 10
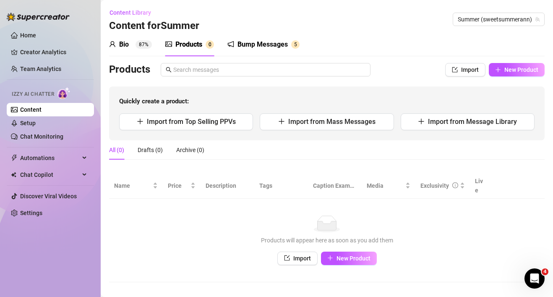
click at [251, 44] on div "Bump Messages" at bounding box center [263, 44] width 50 height 10
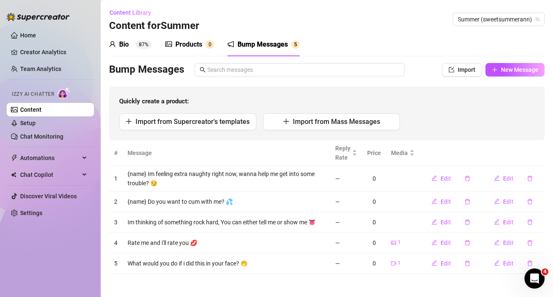
click at [199, 45] on div "Products" at bounding box center [189, 44] width 27 height 10
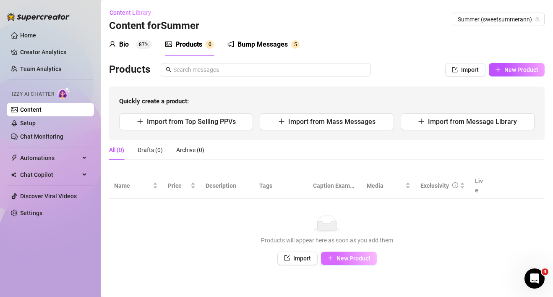
click at [361, 255] on span "New Product" at bounding box center [354, 258] width 34 height 7
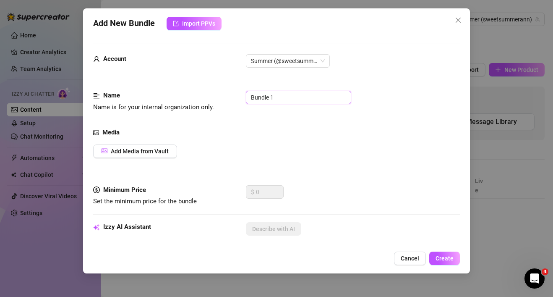
drag, startPoint x: 301, startPoint y: 93, endPoint x: 232, endPoint y: 91, distance: 69.7
click at [232, 92] on div "Name Name is for your internal organization only. Bundle 1" at bounding box center [276, 101] width 367 height 21
drag, startPoint x: 271, startPoint y: 97, endPoint x: 330, endPoint y: 97, distance: 58.8
click at [330, 97] on input "75 ppv messages" at bounding box center [298, 97] width 105 height 13
click at [170, 151] on button "Add Media from Vault" at bounding box center [135, 150] width 84 height 13
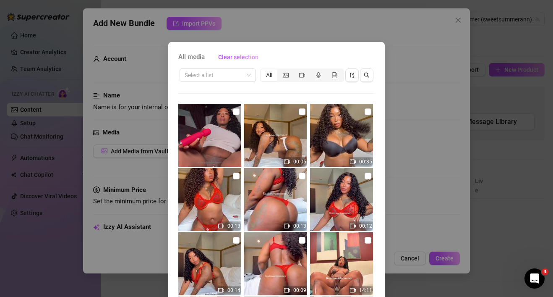
click at [453, 86] on div "All media Clear selection Select a list All 00:05 00:35 00:13 00:13 00:12 00:14…" at bounding box center [276, 148] width 553 height 297
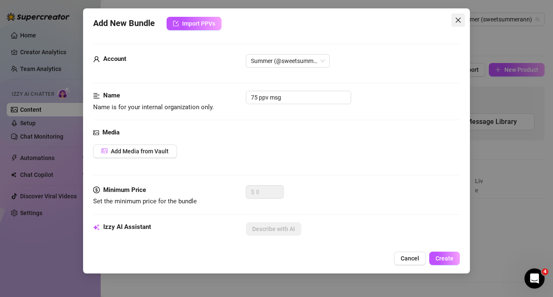
click at [455, 20] on icon "close" at bounding box center [458, 20] width 7 height 7
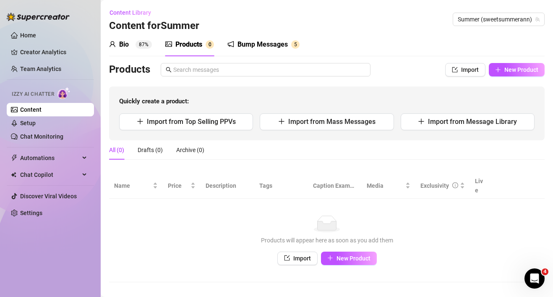
click at [42, 111] on link "Content" at bounding box center [30, 109] width 21 height 7
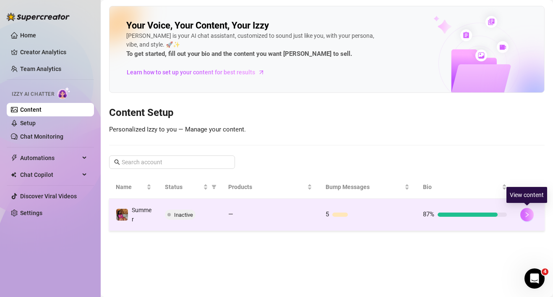
click at [528, 215] on icon "right" at bounding box center [527, 215] width 6 height 6
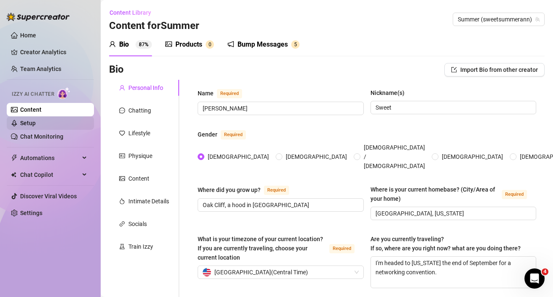
click at [36, 126] on link "Setup" at bounding box center [28, 123] width 16 height 7
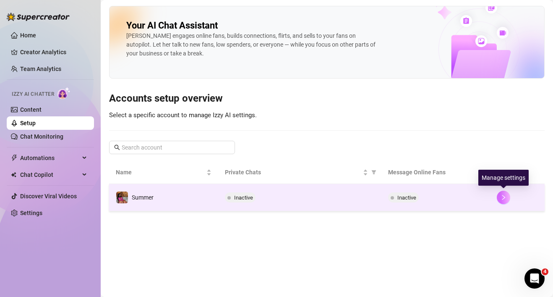
click at [503, 201] on button "button" at bounding box center [503, 197] width 13 height 13
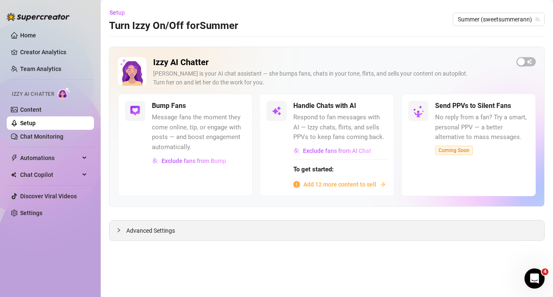
click at [118, 231] on icon "collapsed" at bounding box center [118, 230] width 5 height 5
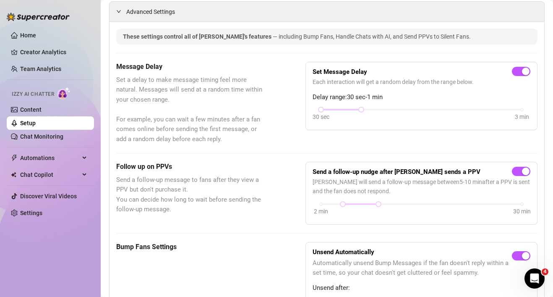
scroll to position [235, 0]
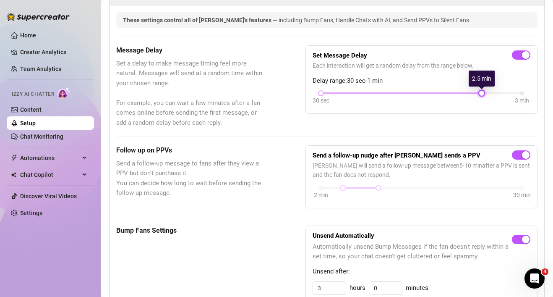
drag, startPoint x: 360, startPoint y: 94, endPoint x: 501, endPoint y: 94, distance: 140.7
click at [501, 94] on div "30 sec 3 min" at bounding box center [421, 92] width 201 height 3
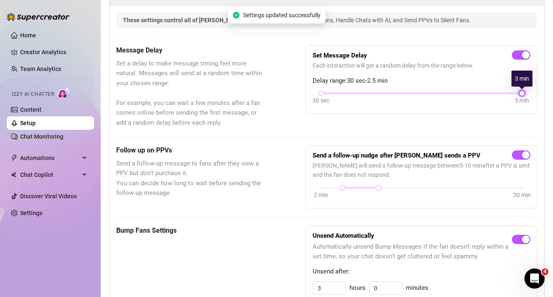
drag, startPoint x: 484, startPoint y: 93, endPoint x: 553, endPoint y: 94, distance: 69.3
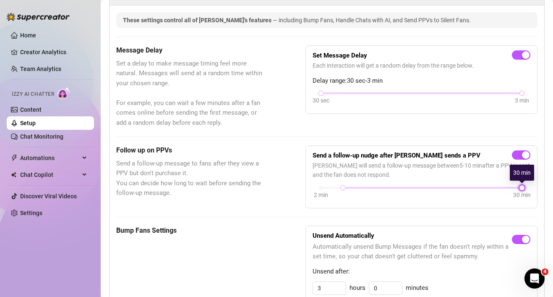
drag, startPoint x: 380, startPoint y: 188, endPoint x: 539, endPoint y: 184, distance: 158.8
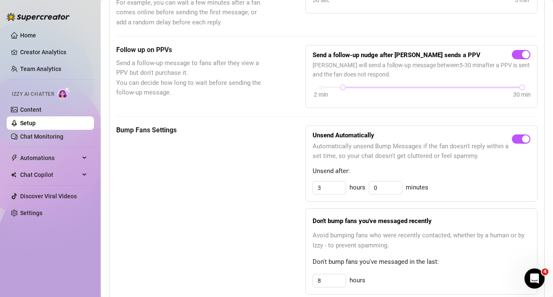
scroll to position [336, 0]
drag, startPoint x: 334, startPoint y: 190, endPoint x: 309, endPoint y: 190, distance: 25.2
click at [309, 190] on div "Unsend Automatically Automatically unsend Bump Messages if the fan doesn't repl…" at bounding box center [422, 163] width 232 height 77
click at [470, 176] on div "Unsend Automatically Automatically unsend Bump Messages if the fan doesn't repl…" at bounding box center [422, 163] width 232 height 77
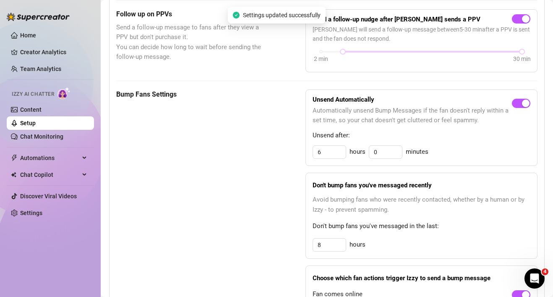
scroll to position [386, 0]
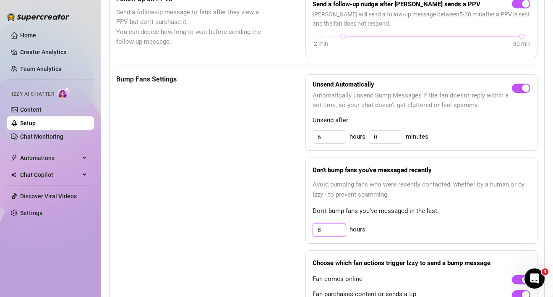
drag, startPoint x: 337, startPoint y: 231, endPoint x: 285, endPoint y: 230, distance: 52.1
click at [285, 230] on div "Bump Fans Settings Unsend Automatically Automatically unsend Bump Messages if t…" at bounding box center [327, 198] width 422 height 249
click at [271, 249] on div "Bump Fans Settings Unsend Automatically Automatically unsend Bump Messages if t…" at bounding box center [327, 198] width 422 height 249
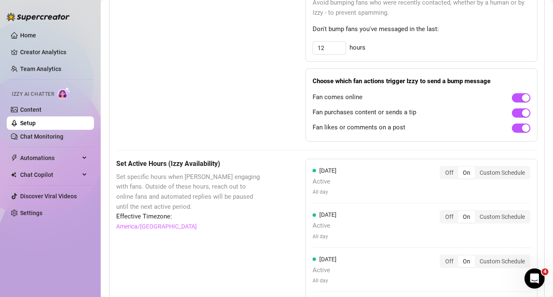
scroll to position [605, 0]
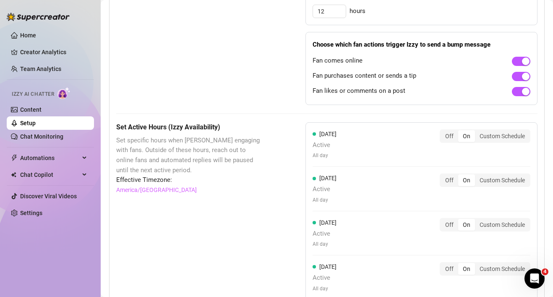
click at [464, 138] on div "On" at bounding box center [467, 136] width 17 height 12
click at [461, 131] on input "On" at bounding box center [461, 131] width 0 height 0
click at [449, 140] on div "Off" at bounding box center [450, 136] width 18 height 12
click at [443, 131] on input "Off" at bounding box center [443, 131] width 0 height 0
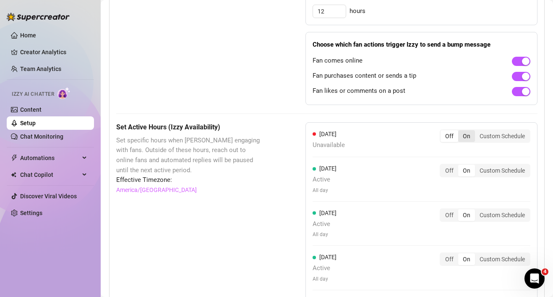
click at [467, 136] on div "On" at bounding box center [467, 136] width 17 height 12
click at [461, 131] on input "On" at bounding box center [461, 131] width 0 height 0
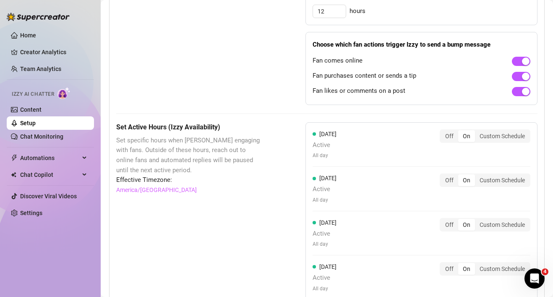
click at [263, 177] on span "Effective Timezone:" at bounding box center [189, 180] width 147 height 10
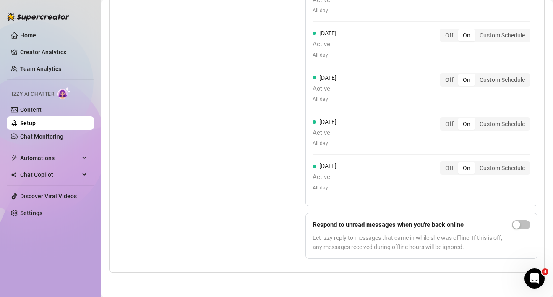
scroll to position [839, 0]
click at [519, 228] on span "button" at bounding box center [521, 223] width 18 height 9
click at [262, 203] on div "Set Active Hours (Izzy Availability) Set specific hours when Izzy engaging with…" at bounding box center [189, 76] width 147 height 377
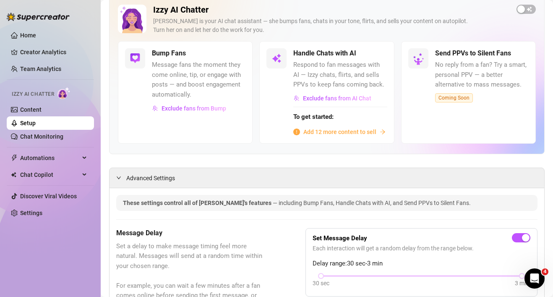
scroll to position [16, 0]
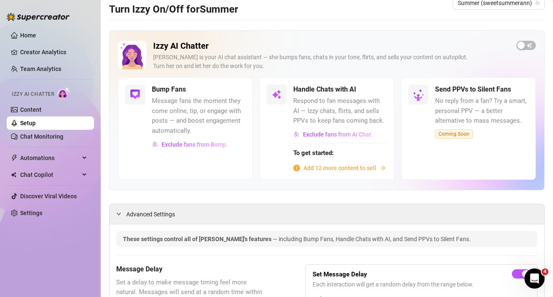
click at [343, 168] on span "Add 12 more content to sell" at bounding box center [340, 167] width 73 height 9
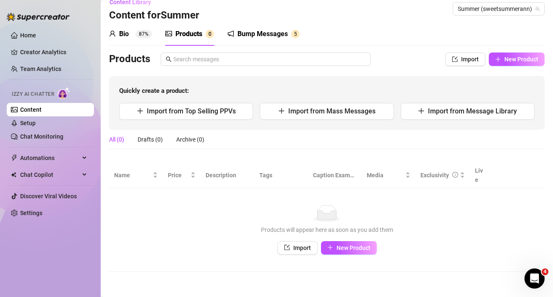
scroll to position [1, 0]
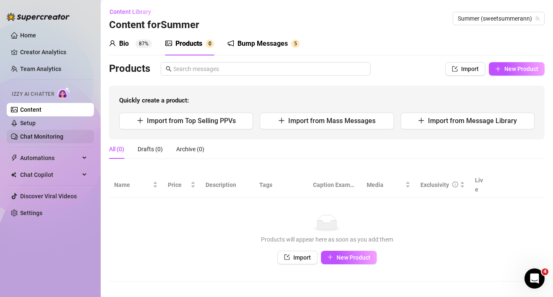
click at [32, 140] on link "Chat Monitoring" at bounding box center [41, 136] width 43 height 7
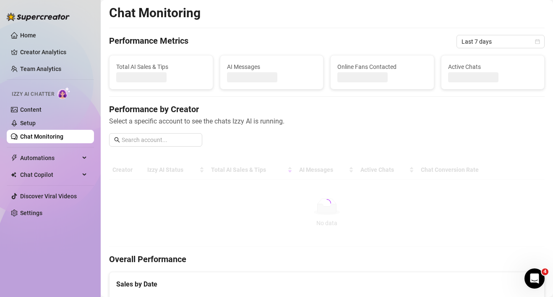
scroll to position [16, 0]
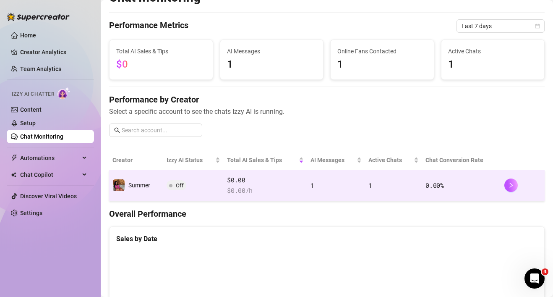
click at [177, 186] on span "Off" at bounding box center [180, 185] width 8 height 6
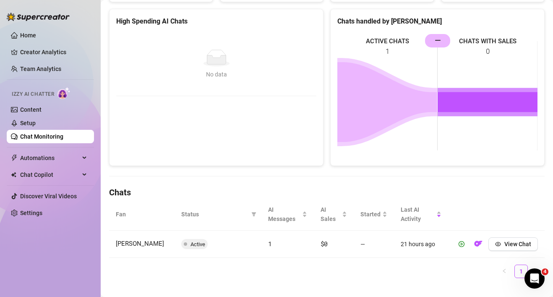
scroll to position [127, 0]
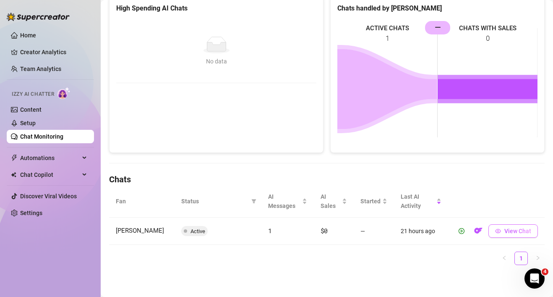
click at [506, 231] on span "View Chat" at bounding box center [518, 231] width 27 height 7
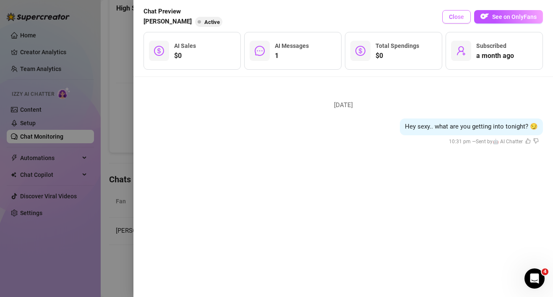
click at [462, 16] on span "Close" at bounding box center [456, 16] width 15 height 7
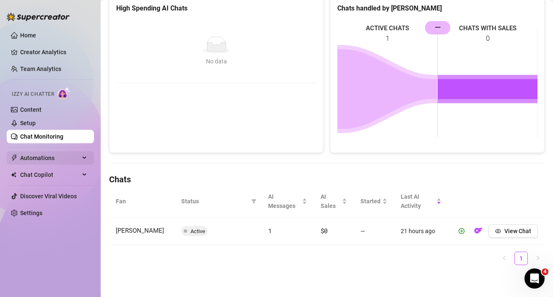
click at [42, 159] on span "Automations" at bounding box center [50, 157] width 60 height 13
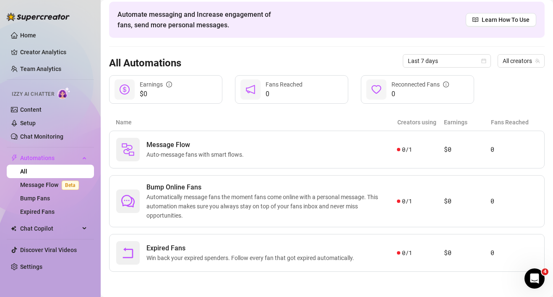
click at [223, 126] on article "Name" at bounding box center [257, 122] width 282 height 9
click at [249, 249] on span "Expired Fans" at bounding box center [252, 248] width 211 height 10
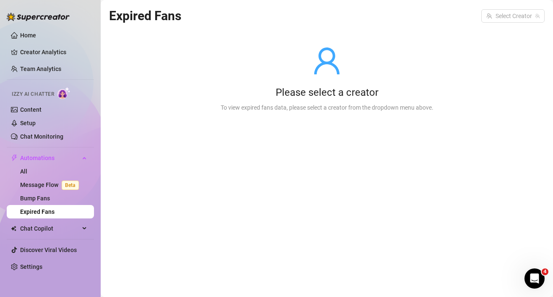
click at [316, 88] on div "Please select a creator" at bounding box center [327, 92] width 213 height 13
click at [500, 11] on input "search" at bounding box center [510, 16] width 46 height 13
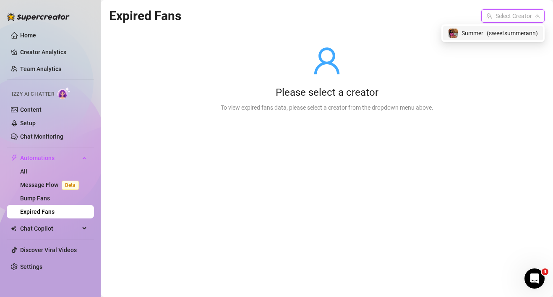
click at [499, 33] on span "( sweetsummerann )" at bounding box center [512, 33] width 51 height 9
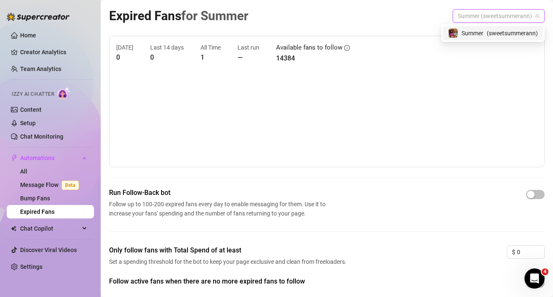
click at [464, 157] on canvas at bounding box center [327, 118] width 422 height 84
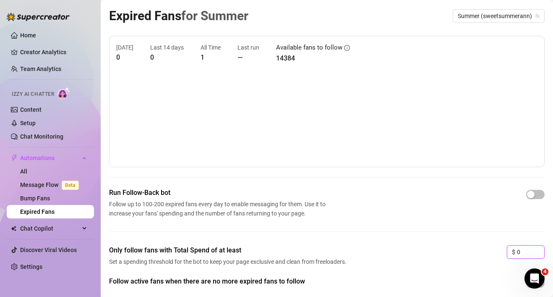
drag, startPoint x: 528, startPoint y: 251, endPoint x: 484, endPoint y: 249, distance: 43.7
click at [484, 249] on div "Only follow fans with Total Spend of at least Set a spending threshold for the …" at bounding box center [327, 260] width 436 height 31
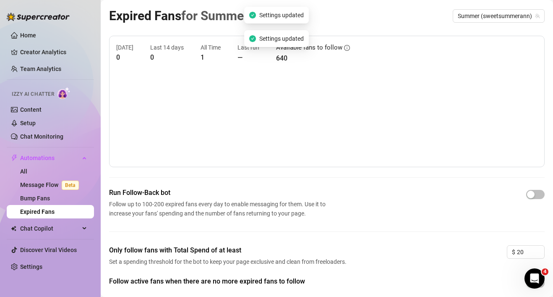
click at [404, 241] on div "Run Follow-Back bot Follow up to 100-200 expired fans every day to enable messa…" at bounding box center [327, 217] width 436 height 58
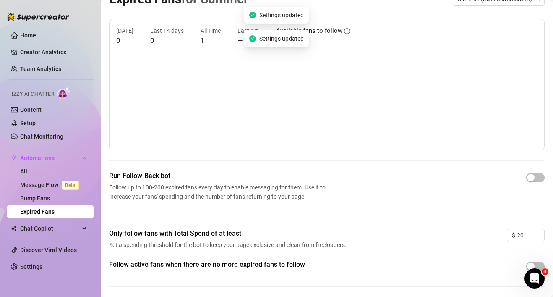
scroll to position [45, 0]
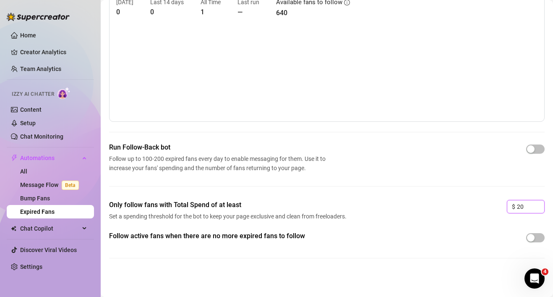
drag, startPoint x: 526, startPoint y: 209, endPoint x: 497, endPoint y: 208, distance: 29.0
click at [497, 208] on div "Only follow fans with Total Spend of at least Set a spending threshold for the …" at bounding box center [327, 215] width 436 height 31
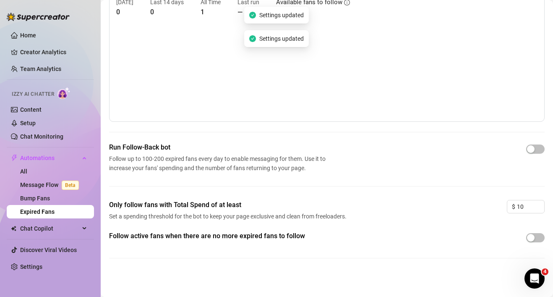
click at [477, 209] on div "Only follow fans with Total Spend of at least Set a spending threshold for the …" at bounding box center [327, 215] width 436 height 31
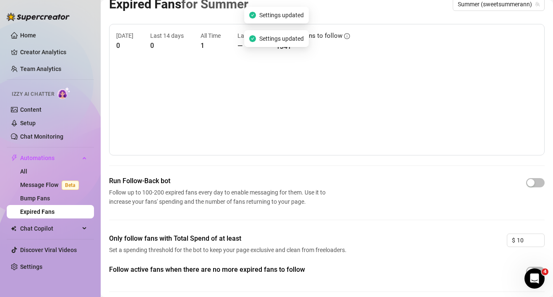
scroll to position [0, 0]
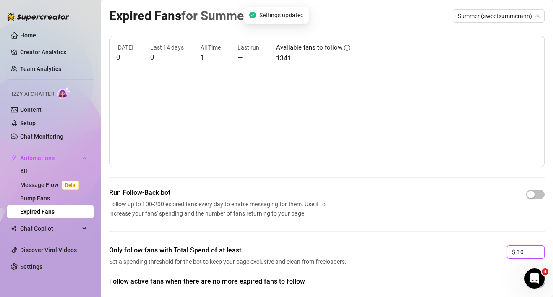
drag, startPoint x: 529, startPoint y: 249, endPoint x: 490, endPoint y: 249, distance: 39.1
click at [490, 249] on div "Only follow fans with Total Spend of at least Set a spending threshold for the …" at bounding box center [327, 260] width 436 height 31
click at [453, 249] on div "Only follow fans with Total Spend of at least Set a spending threshold for the …" at bounding box center [327, 260] width 436 height 31
drag, startPoint x: 529, startPoint y: 251, endPoint x: 487, endPoint y: 249, distance: 42.0
click at [487, 249] on div "Only follow fans with Total Spend of at least Set a spending threshold for the …" at bounding box center [327, 260] width 436 height 31
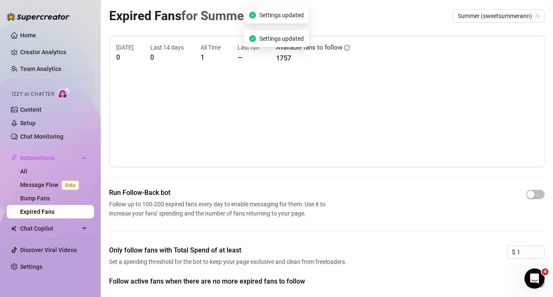
click at [463, 245] on div "Only follow fans with Total Spend of at least Set a spending threshold for the …" at bounding box center [327, 260] width 436 height 31
drag, startPoint x: 527, startPoint y: 251, endPoint x: 491, endPoint y: 251, distance: 36.1
click at [491, 251] on div "Only follow fans with Total Spend of at least Set a spending threshold for the …" at bounding box center [327, 260] width 436 height 31
drag, startPoint x: 528, startPoint y: 252, endPoint x: 504, endPoint y: 252, distance: 23.9
click at [504, 252] on div "Only follow fans with Total Spend of at least Set a spending threshold for the …" at bounding box center [327, 260] width 436 height 31
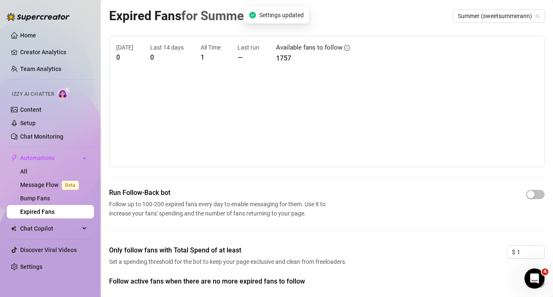
click at [458, 246] on div "Only follow fans with Total Spend of at least Set a spending threshold for the …" at bounding box center [327, 260] width 436 height 31
click at [533, 194] on div "button" at bounding box center [531, 195] width 8 height 8
click at [47, 184] on link "Message Flow Beta" at bounding box center [51, 184] width 62 height 7
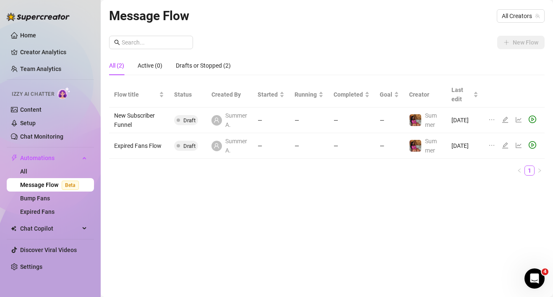
click at [428, 42] on div "New Flow" at bounding box center [327, 42] width 436 height 13
click at [37, 110] on link "Content" at bounding box center [30, 109] width 21 height 7
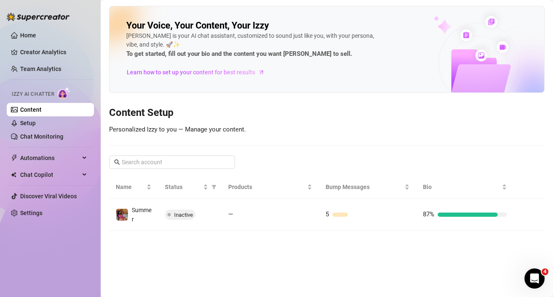
drag, startPoint x: 244, startPoint y: 93, endPoint x: 244, endPoint y: 88, distance: 5.0
click at [244, 92] on div "Your Voice, Your Content, Your [PERSON_NAME] is your AI chat assistant, customi…" at bounding box center [327, 118] width 436 height 225
click at [244, 88] on div "Your Voice, Your Content, Your [PERSON_NAME] is your AI chat assistant, customi…" at bounding box center [327, 49] width 436 height 87
click at [243, 66] on link "Learn how to set up your content for best results" at bounding box center [198, 72] width 145 height 13
